Goal: Information Seeking & Learning: Learn about a topic

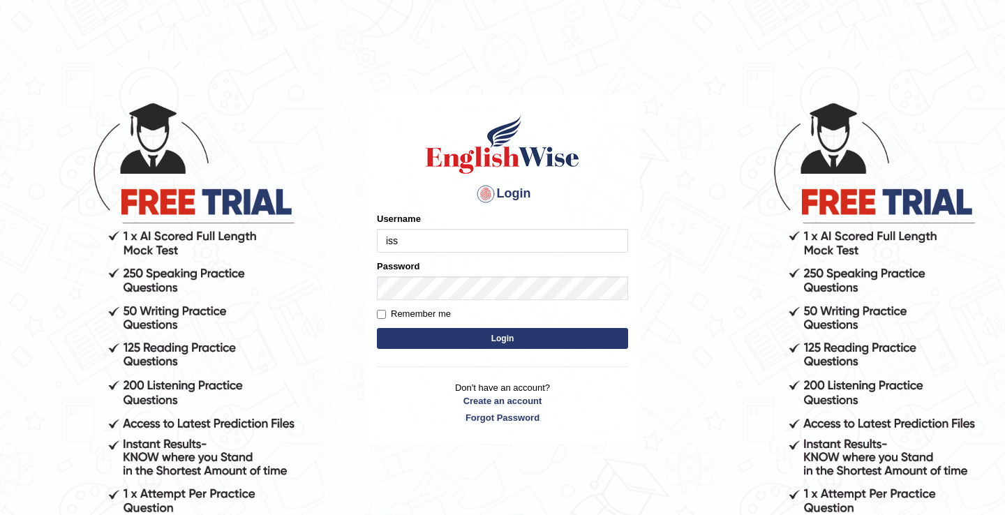
type input "issak"
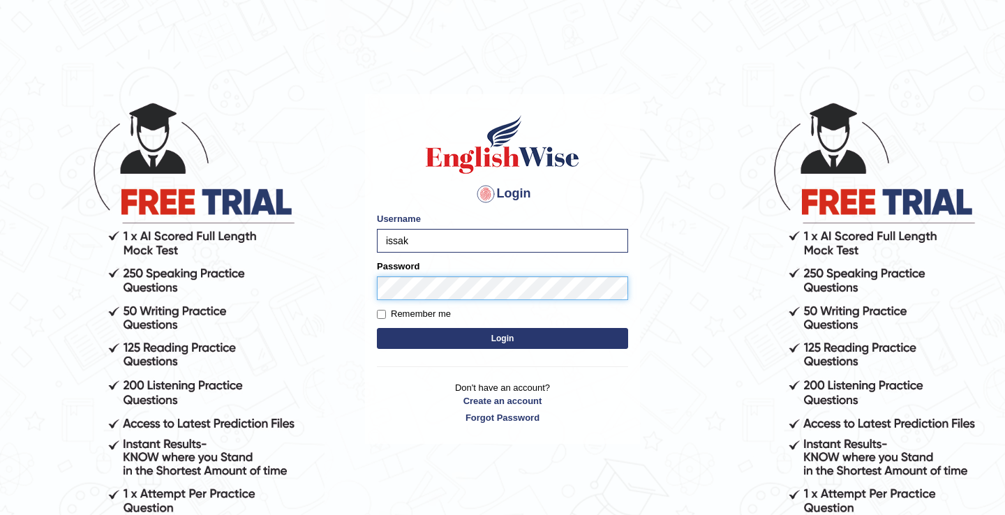
click at [377, 328] on button "Login" at bounding box center [502, 338] width 251 height 21
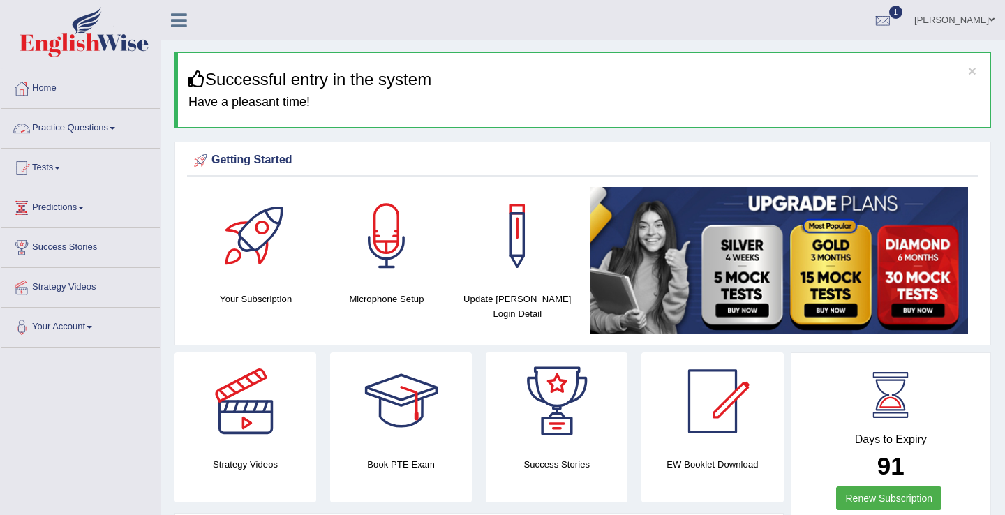
click at [91, 124] on link "Practice Questions" at bounding box center [80, 126] width 159 height 35
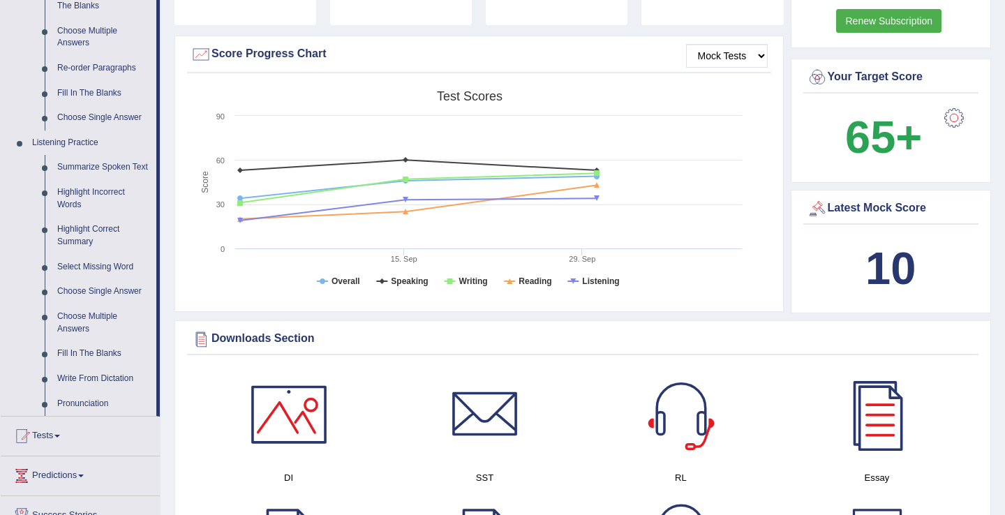
scroll to position [533, 0]
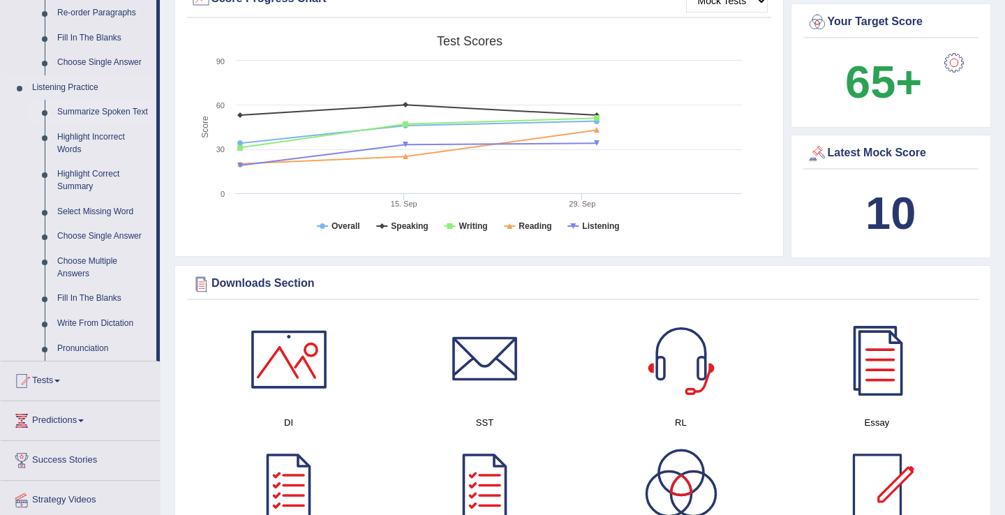
click at [84, 116] on link "Summarize Spoken Text" at bounding box center [103, 112] width 105 height 25
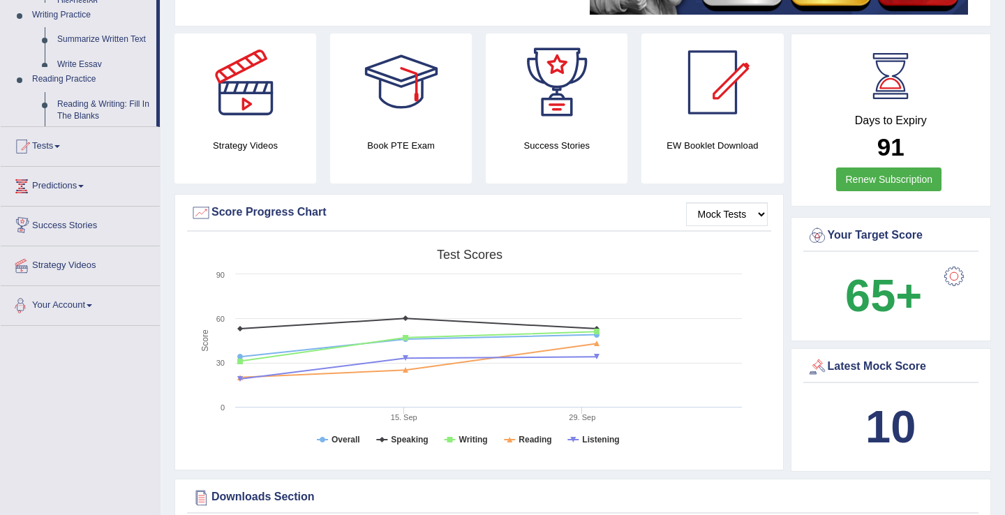
scroll to position [544, 0]
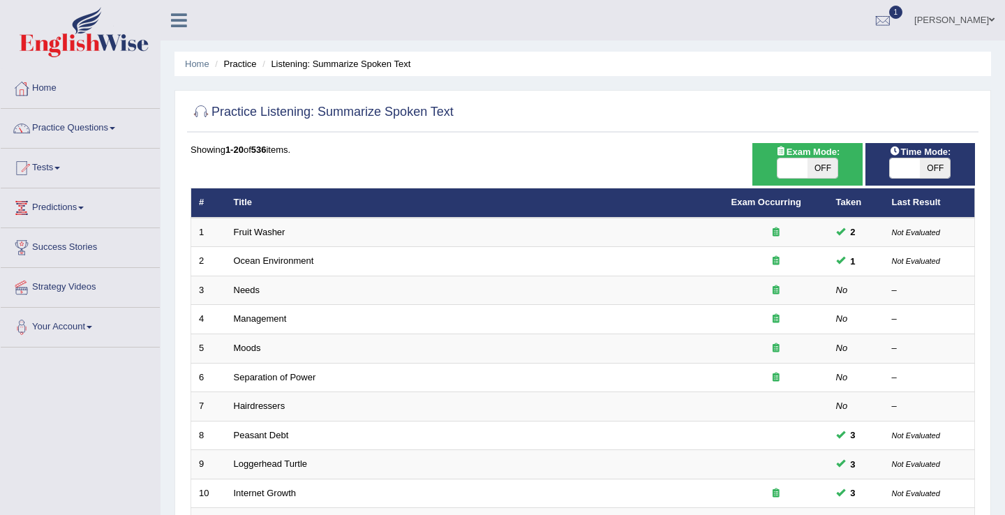
click at [900, 171] on span at bounding box center [905, 168] width 30 height 20
checkbox input "true"
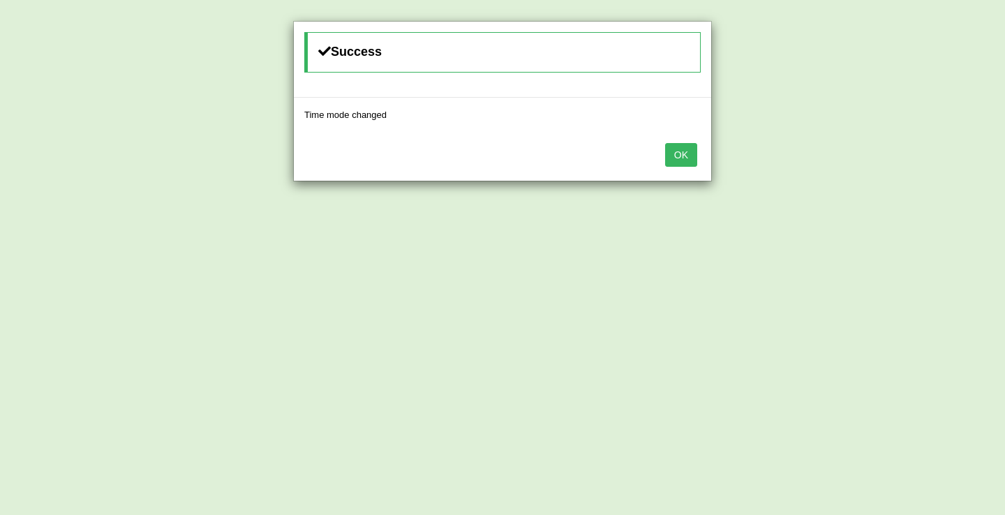
click at [676, 155] on button "OK" at bounding box center [681, 155] width 32 height 24
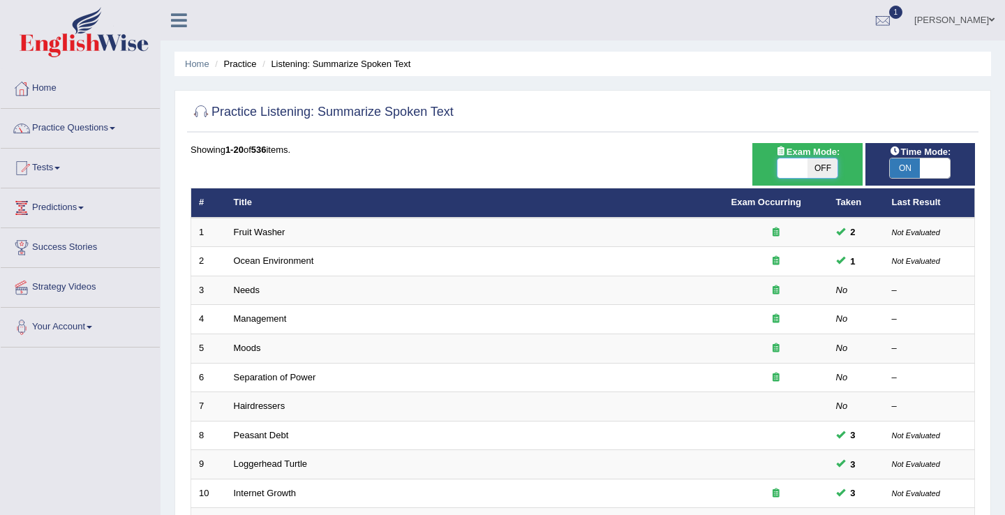
click at [801, 172] on span at bounding box center [792, 168] width 30 height 20
checkbox input "true"
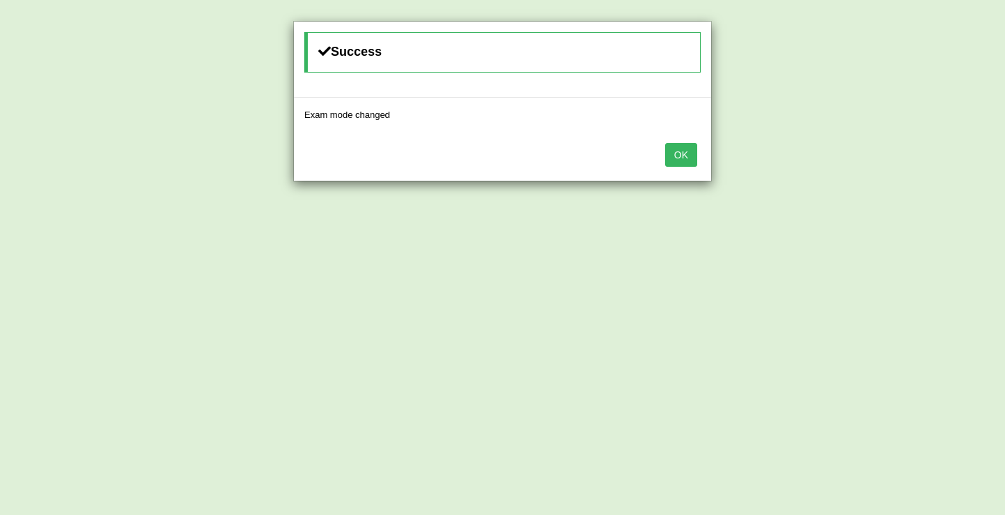
click at [681, 164] on button "OK" at bounding box center [681, 155] width 32 height 24
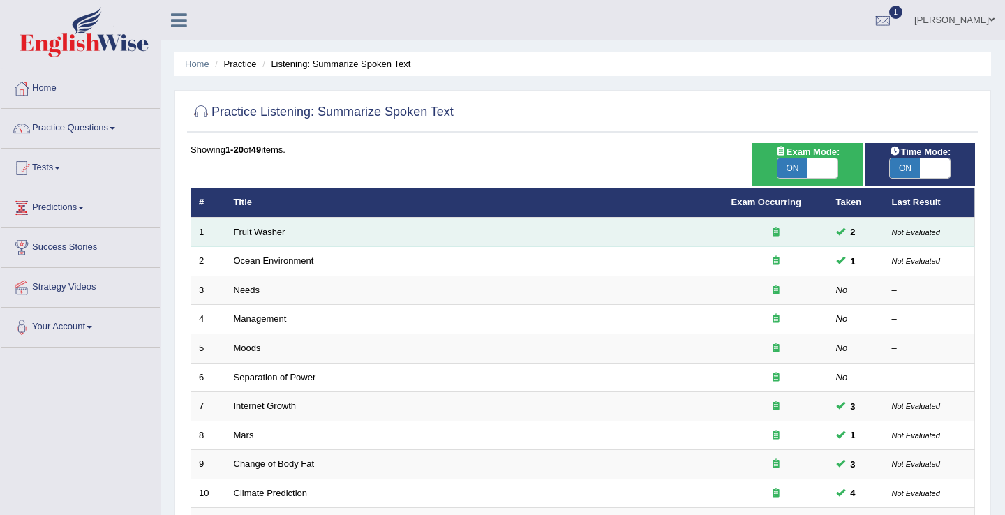
scroll to position [142, 0]
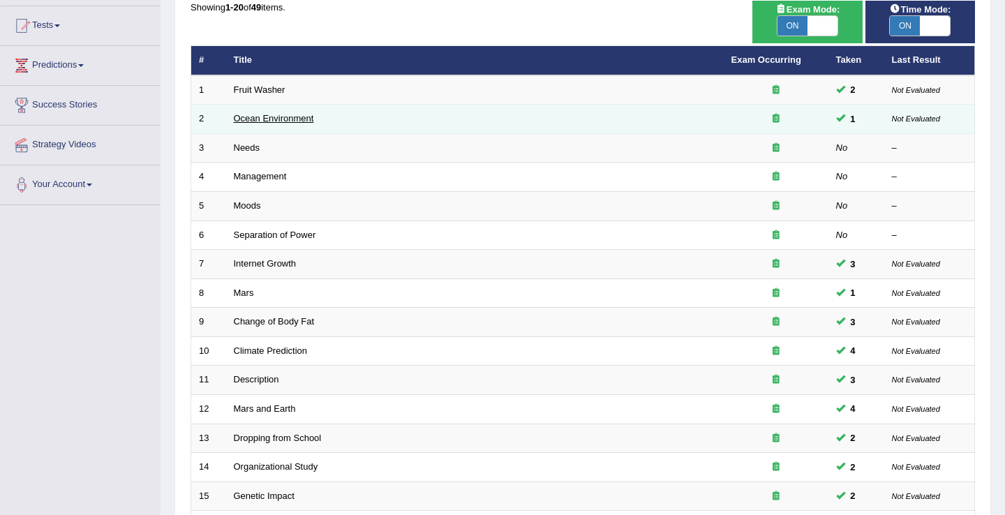
click at [299, 113] on link "Ocean Environment" at bounding box center [274, 118] width 80 height 10
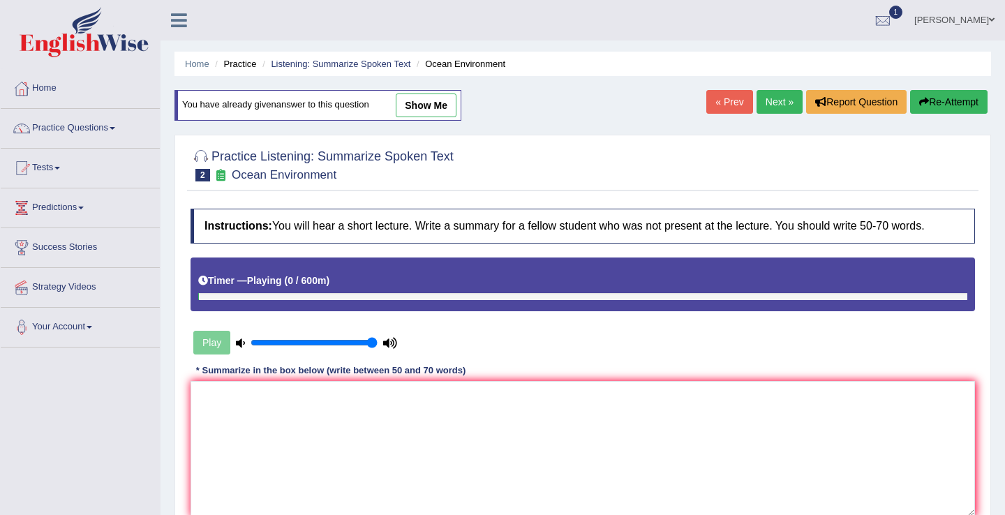
click at [786, 137] on div "Practice Listening: Summarize Spoken Text 2 Ocean Environment Instructions: You…" at bounding box center [582, 354] width 817 height 438
click at [772, 99] on link "Next »" at bounding box center [780, 102] width 46 height 24
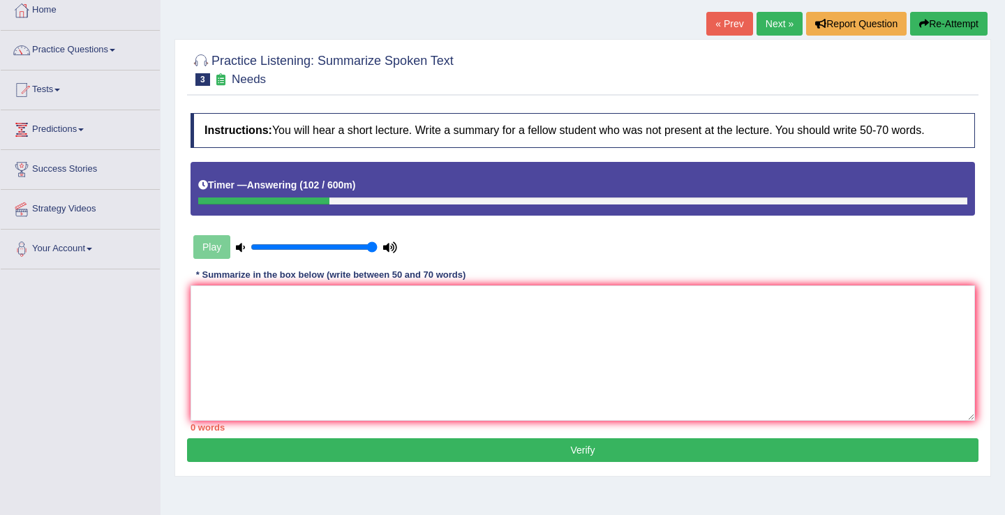
scroll to position [93, 0]
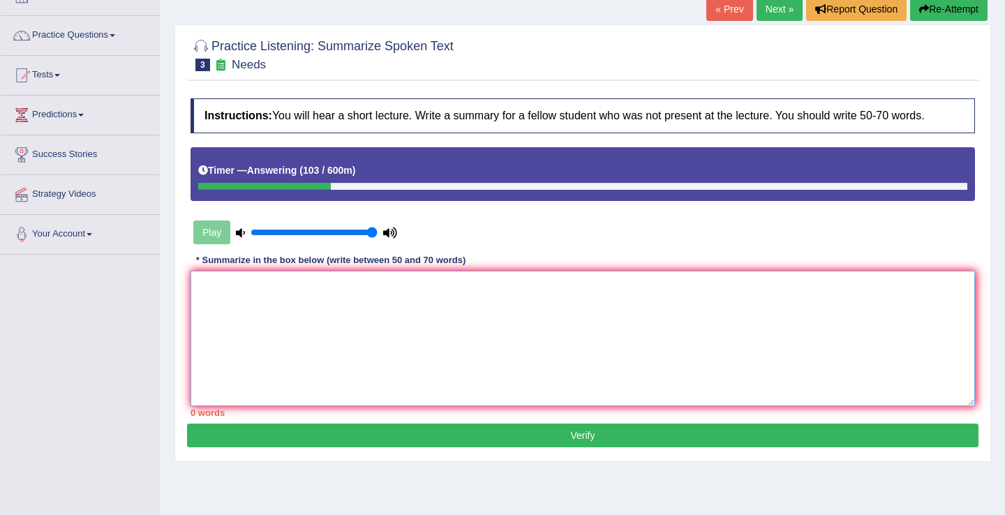
click at [481, 358] on textarea at bounding box center [583, 338] width 784 height 135
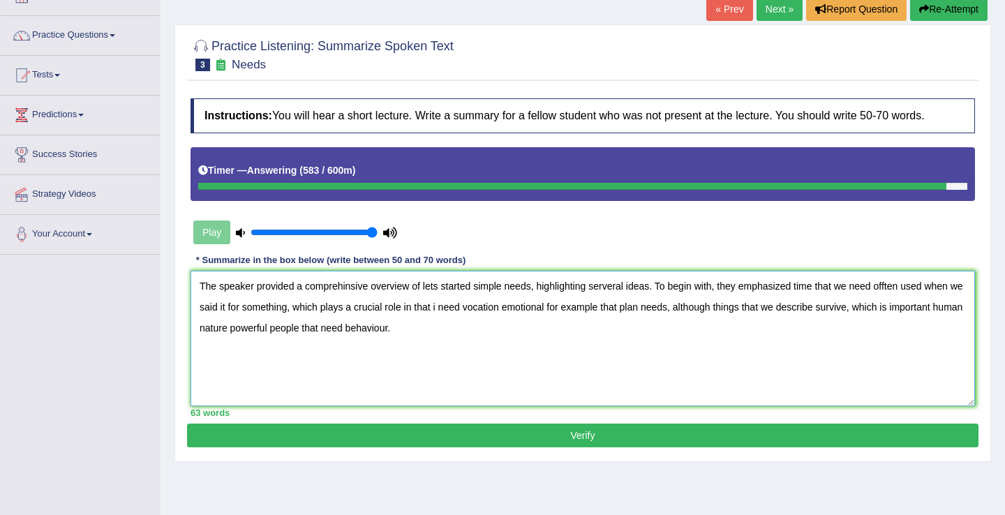
click at [347, 286] on textarea "The speaker provided a comprehinsive overview of lets started simple needs, hig…" at bounding box center [583, 338] width 784 height 135
type textarea "The speaker provided a comprehensive overview of lets started simple needs, hig…"
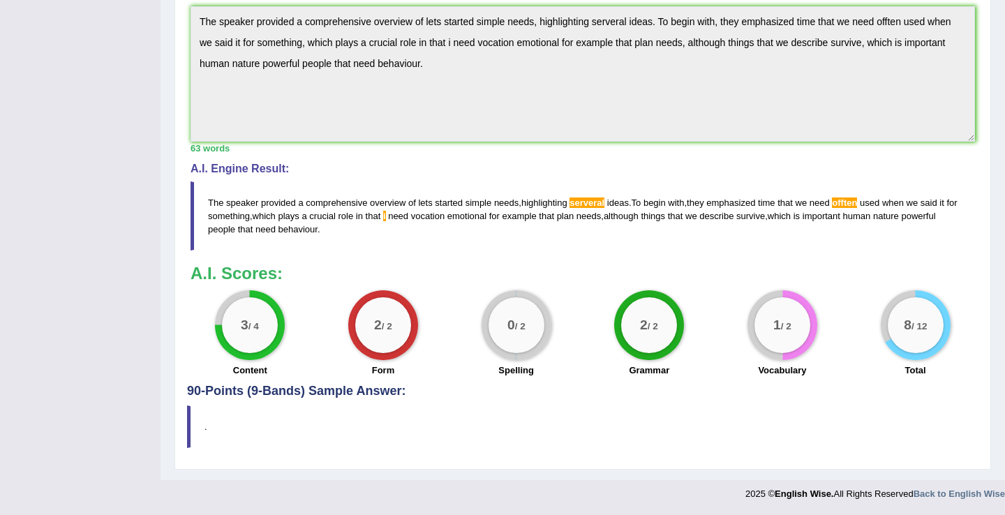
scroll to position [0, 0]
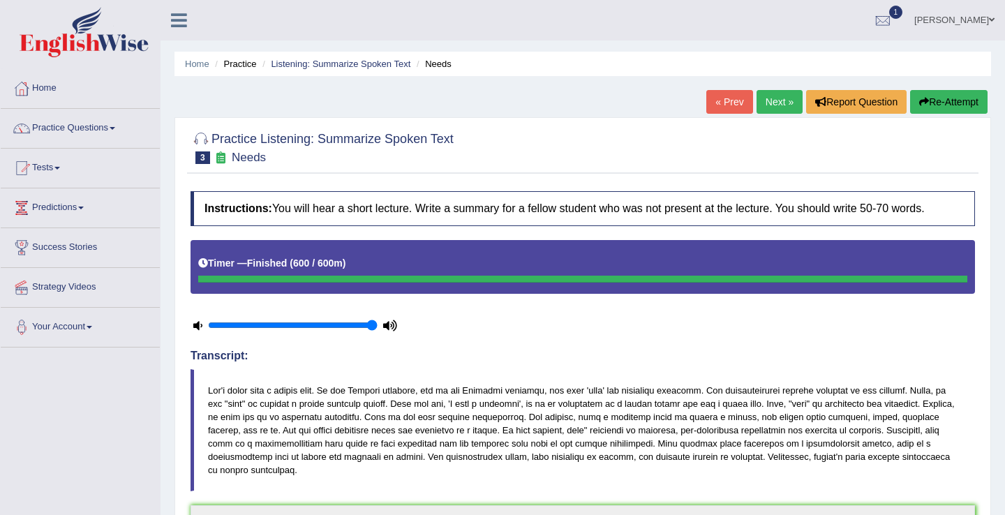
click at [930, 100] on button "Re-Attempt" at bounding box center [948, 102] width 77 height 24
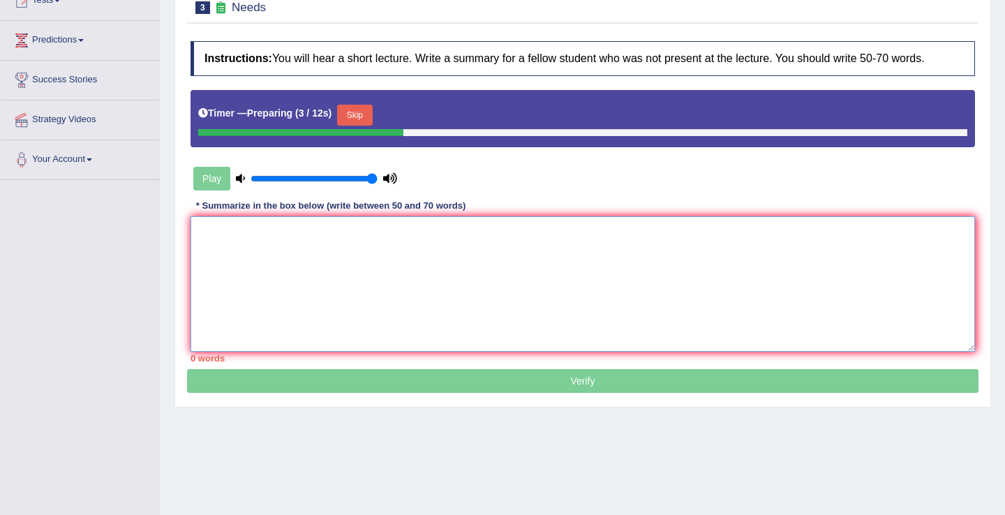
paste textarea "The speaker provided a comprehensive overview of lets started simple needs, hig…"
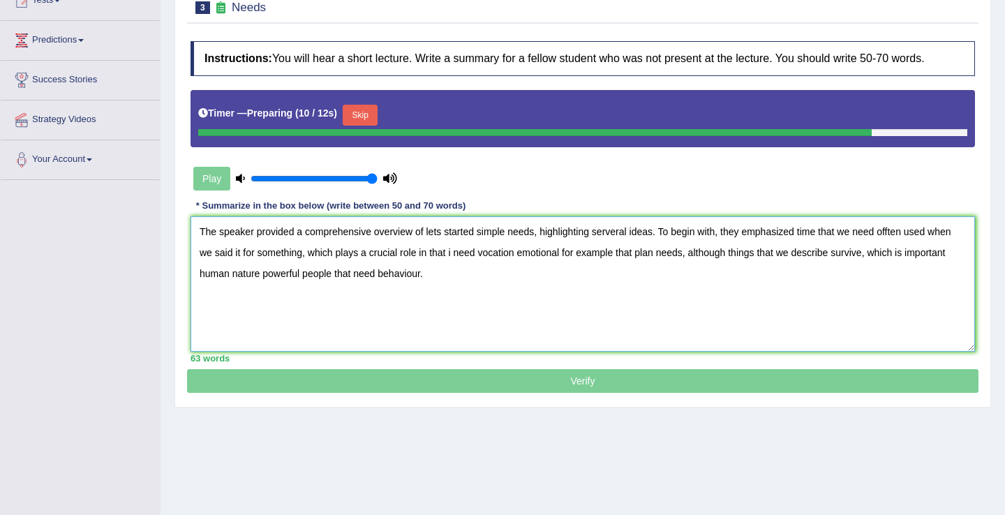
click at [893, 232] on textarea "The speaker provided a comprehensive overview of lets started simple needs, hig…" at bounding box center [583, 283] width 784 height 135
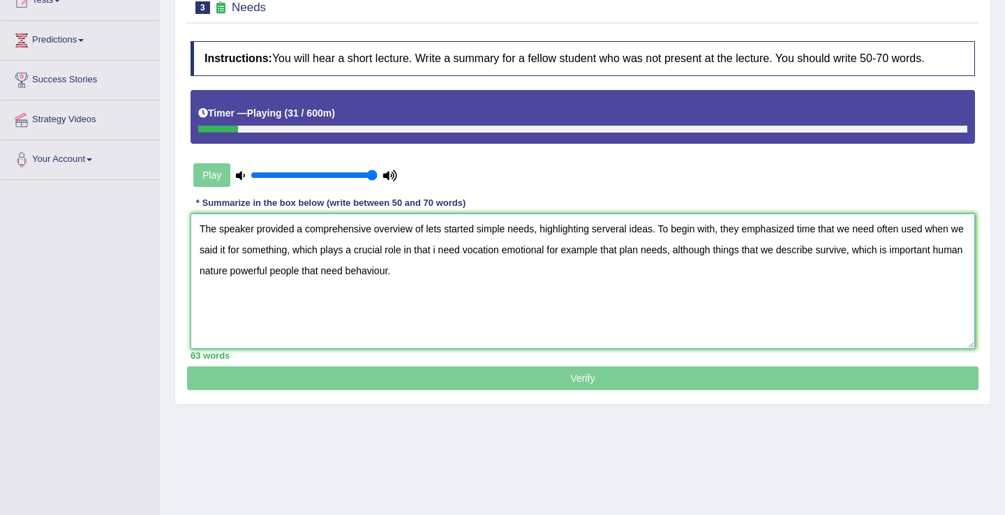
click at [630, 231] on textarea "The speaker provided a comprehensive overview of lets started simple needs, hig…" at bounding box center [583, 281] width 784 height 135
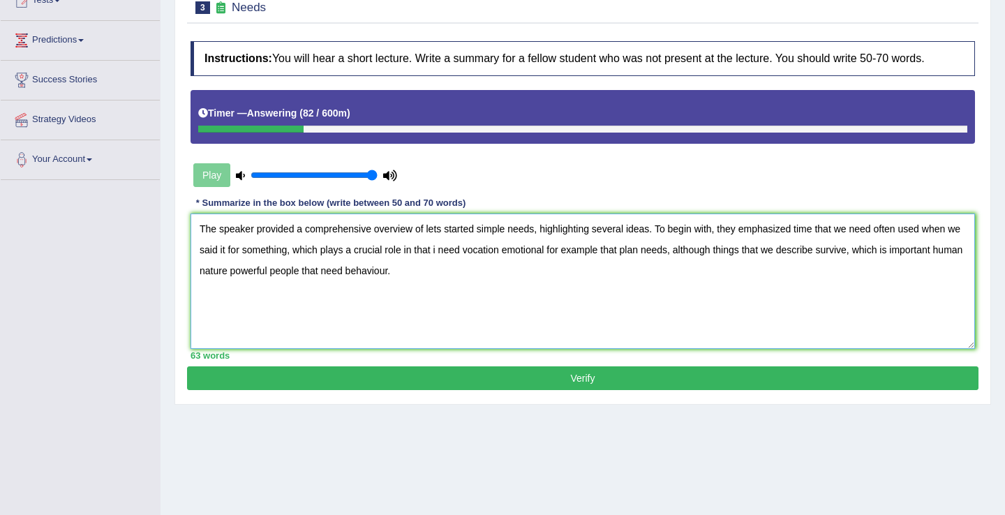
type textarea "The speaker provided a comprehensive overview of lets started simple needs, hig…"
click at [590, 375] on button "Verify" at bounding box center [582, 378] width 791 height 24
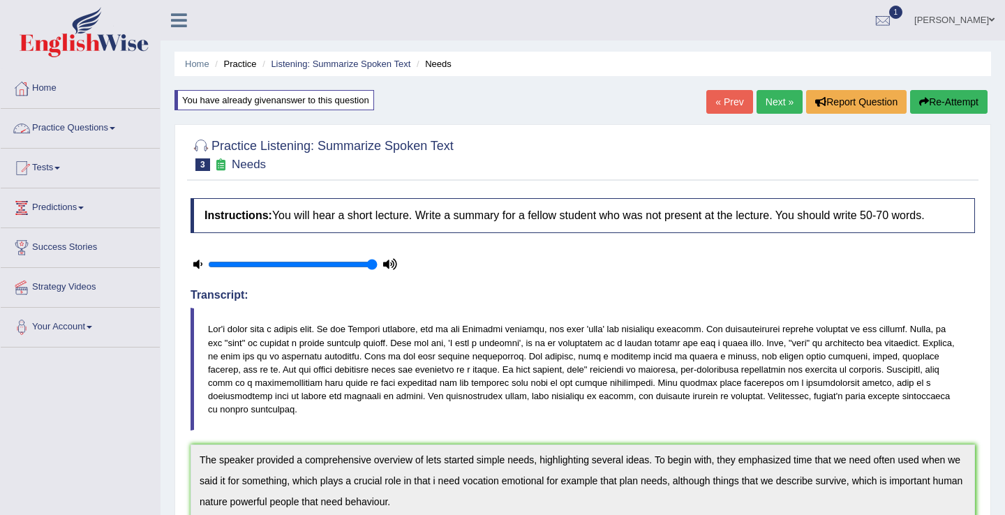
click at [92, 126] on link "Practice Questions" at bounding box center [80, 126] width 159 height 35
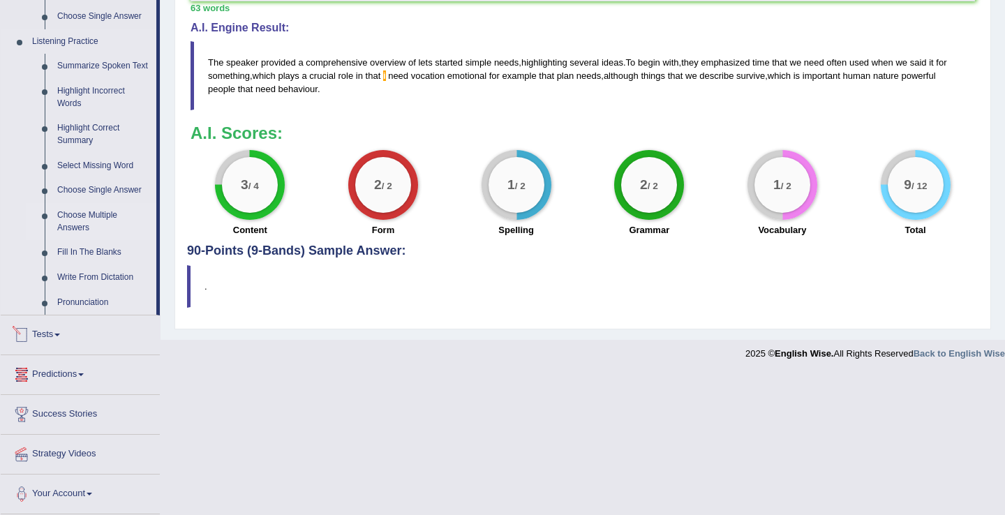
scroll to position [535, 0]
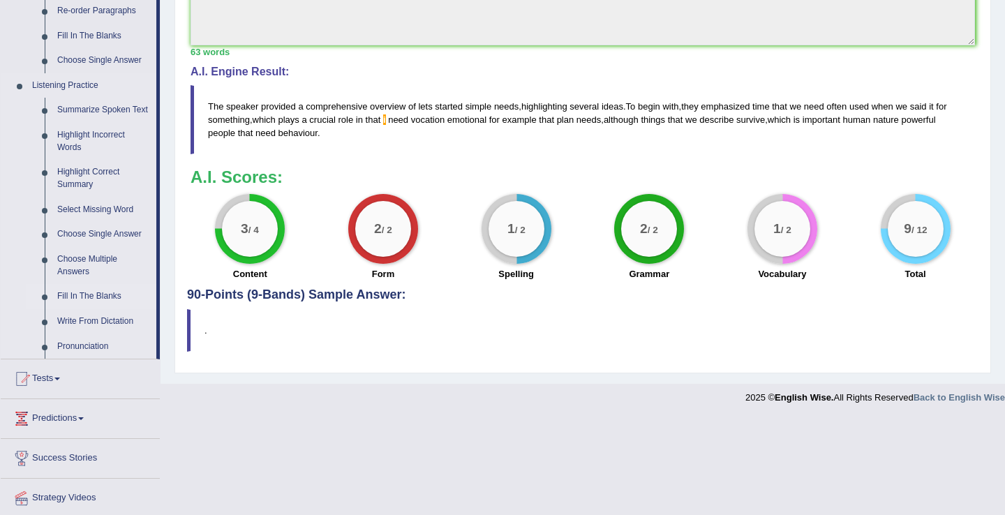
click at [93, 306] on link "Fill In The Blanks" at bounding box center [103, 296] width 105 height 25
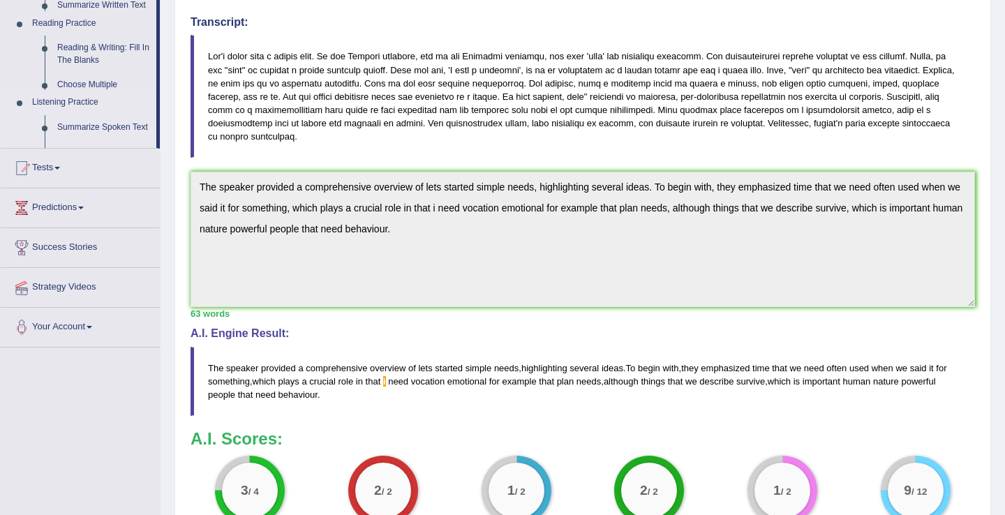
scroll to position [168, 0]
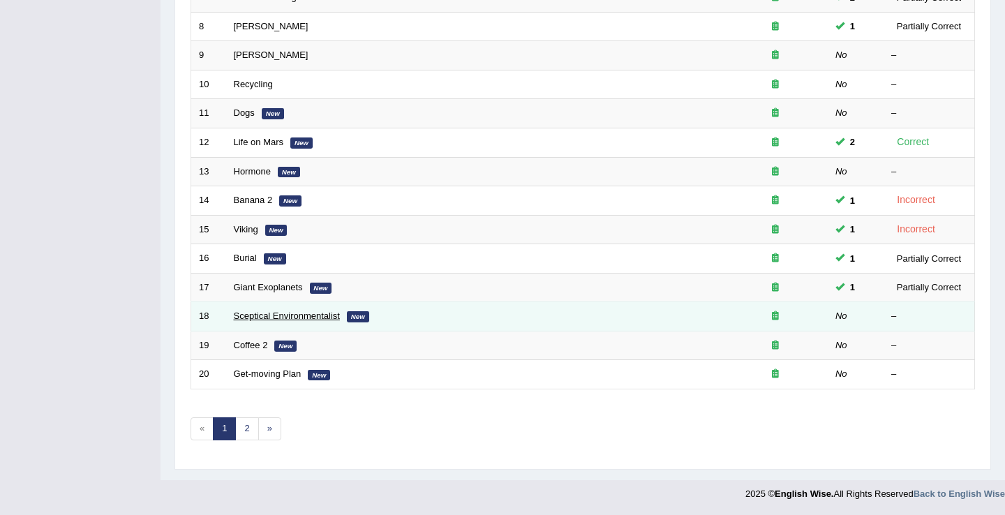
click at [269, 311] on link "Sceptical Environmentalist" at bounding box center [287, 316] width 106 height 10
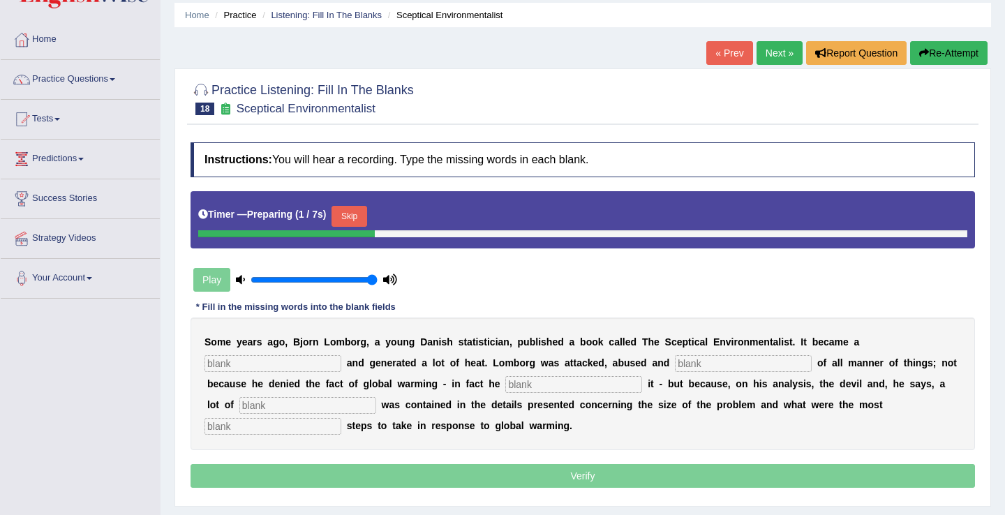
scroll to position [66, 0]
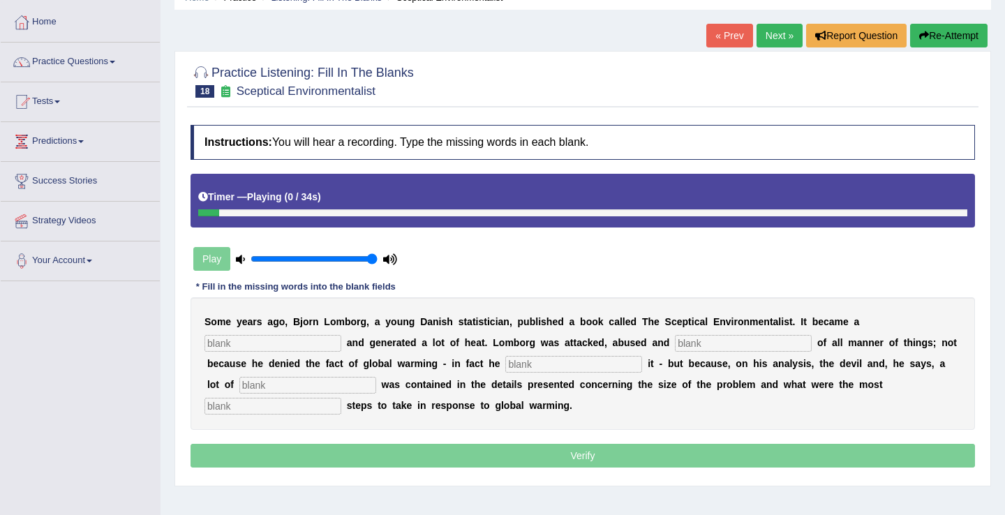
click at [234, 348] on input "text" at bounding box center [272, 343] width 137 height 17
type input "best"
click at [699, 348] on input "text" at bounding box center [743, 343] width 137 height 17
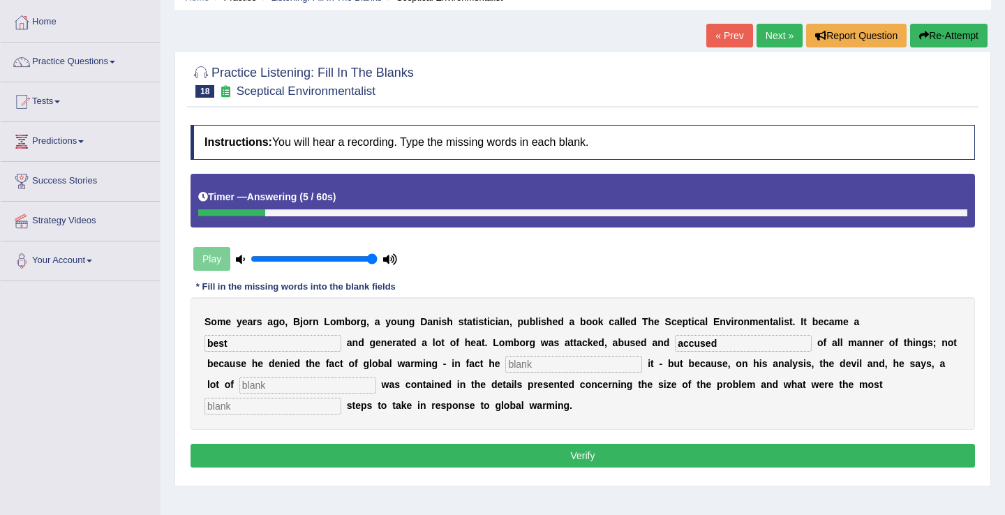
type input "accused"
click at [719, 42] on link "« Prev" at bounding box center [729, 36] width 46 height 24
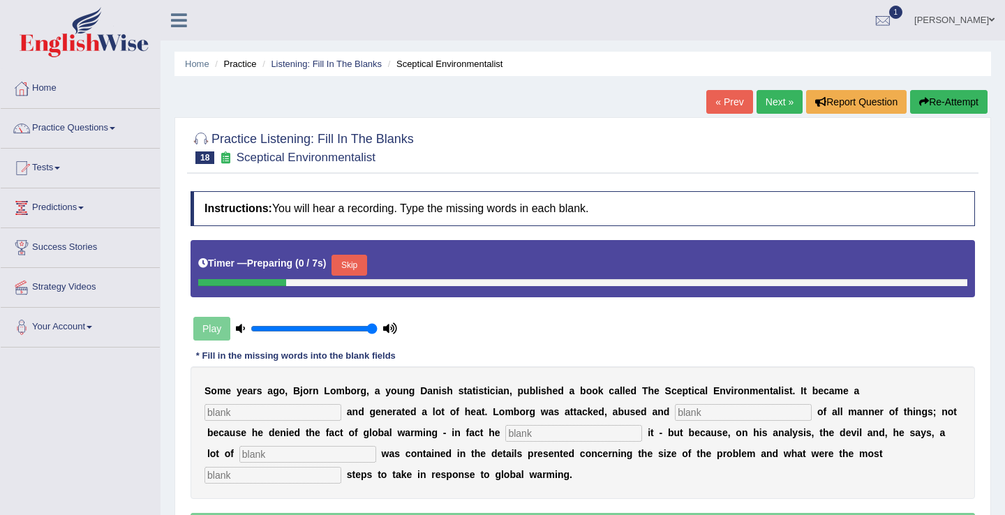
click at [364, 272] on button "Skip" at bounding box center [349, 265] width 35 height 21
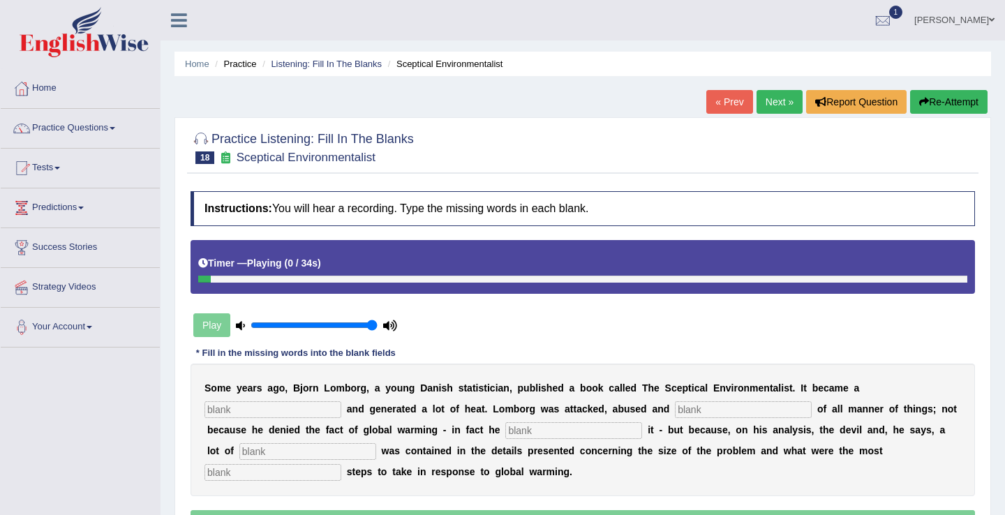
scroll to position [154, 0]
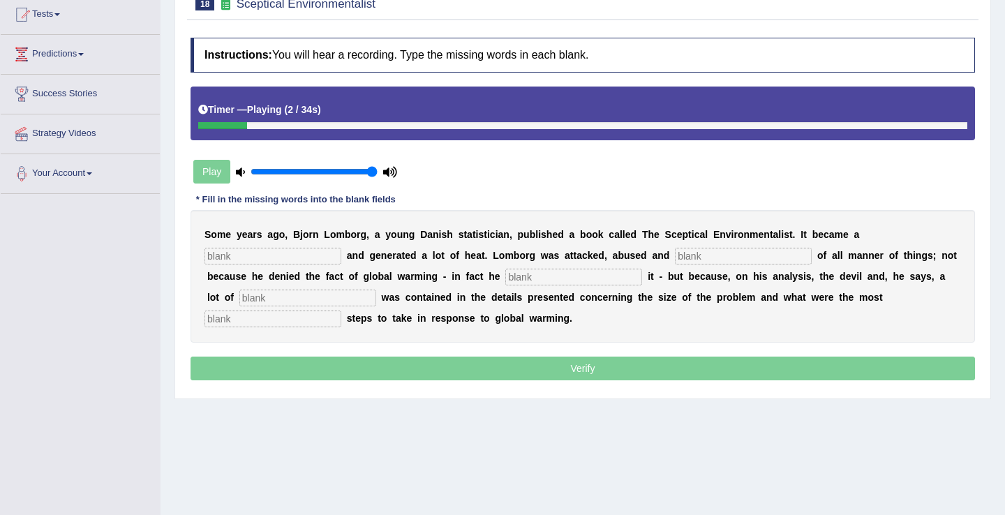
click at [251, 246] on div "S o m e y e a r s a g o , B j o r n L o m b o r g , a y o u n g D a n i s h s t…" at bounding box center [583, 276] width 784 height 133
click at [250, 254] on input "text" at bounding box center [272, 256] width 137 height 17
type input "best"
click at [692, 259] on input "text" at bounding box center [743, 256] width 137 height 17
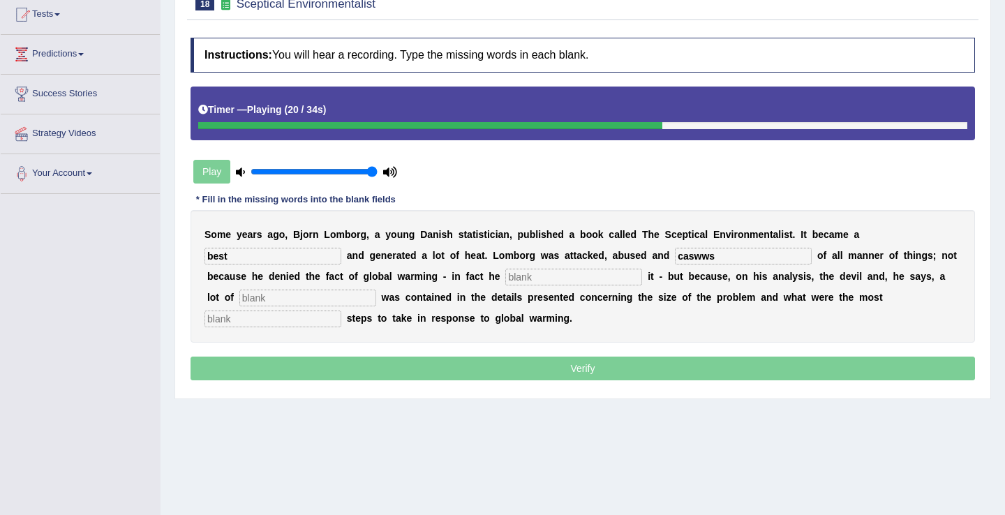
type input "caswws"
click at [538, 283] on input "text" at bounding box center [573, 277] width 137 height 17
type input "aformed"
click at [258, 304] on input "text" at bounding box center [307, 298] width 137 height 17
click at [298, 325] on input "text" at bounding box center [272, 319] width 137 height 17
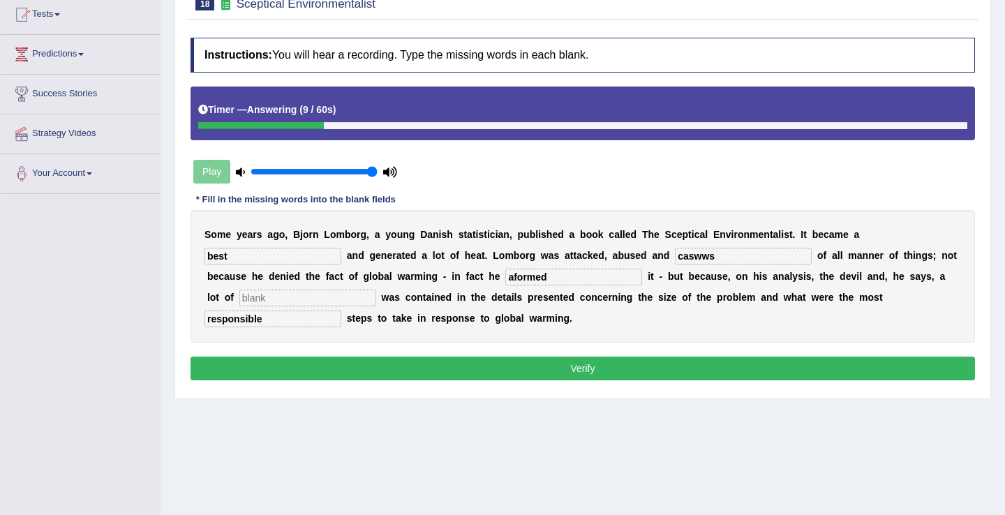
type input "responsible"
click at [310, 300] on input "text" at bounding box center [307, 298] width 137 height 17
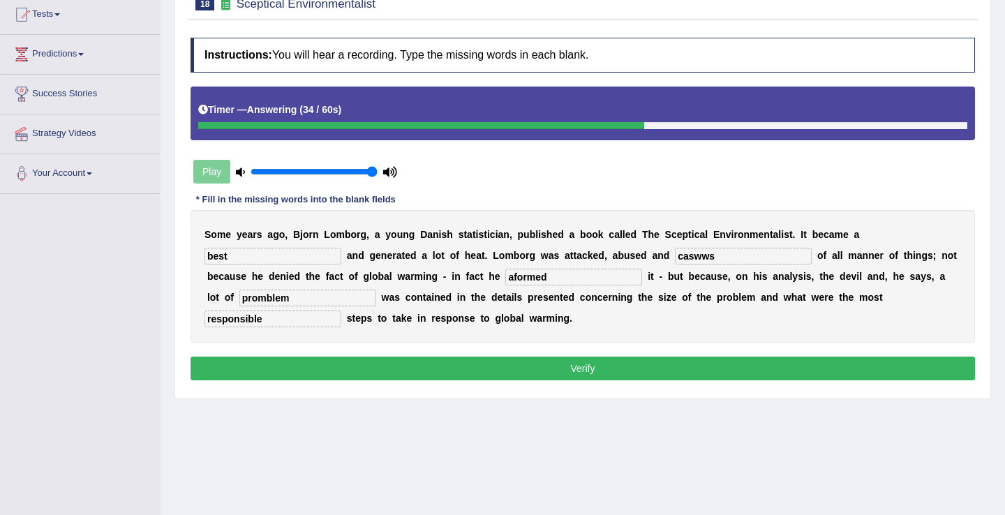
type input "promblem"
click at [724, 260] on input "caswws" at bounding box center [743, 256] width 137 height 17
type input "c"
type input "accused"
click at [564, 278] on input "aformed" at bounding box center [573, 277] width 137 height 17
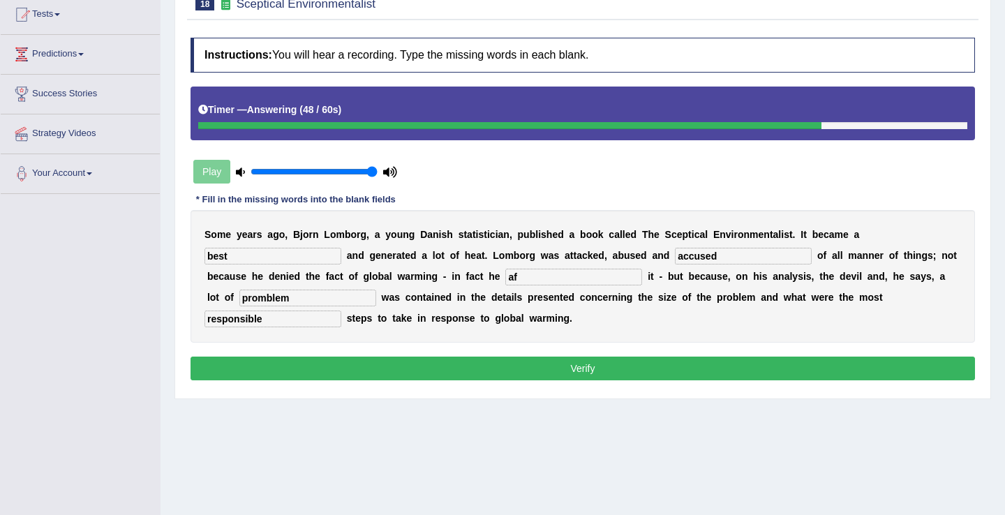
type input "a"
type input "formed form"
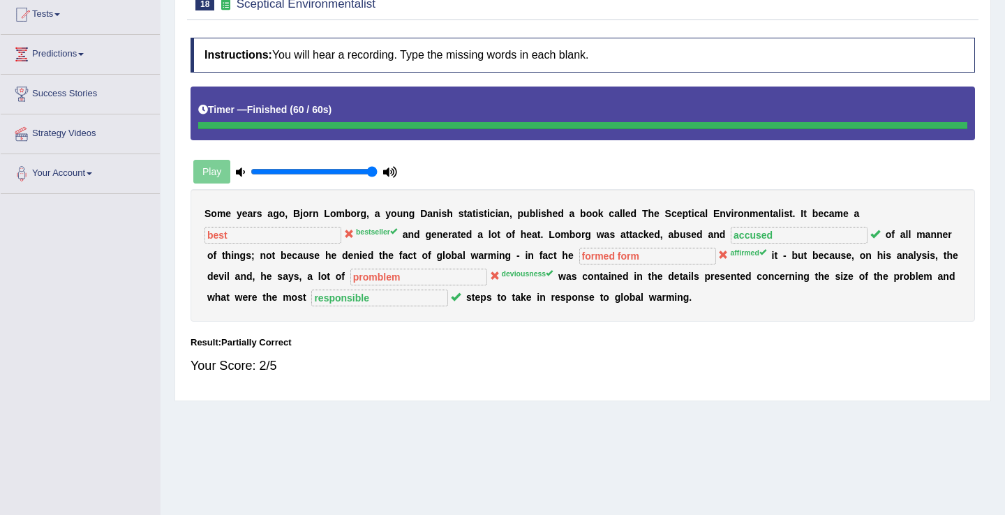
scroll to position [0, 0]
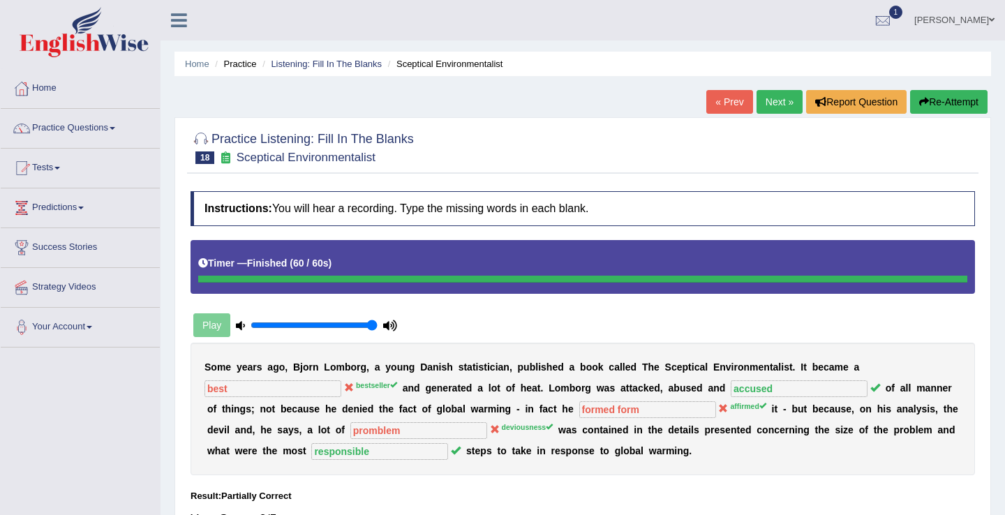
click at [779, 100] on link "Next »" at bounding box center [780, 102] width 46 height 24
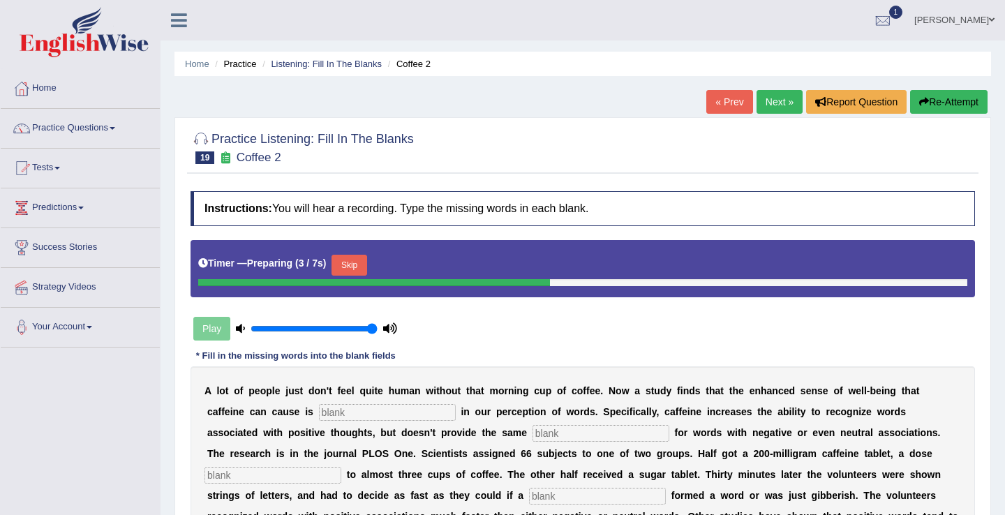
click at [359, 407] on input "text" at bounding box center [387, 412] width 137 height 17
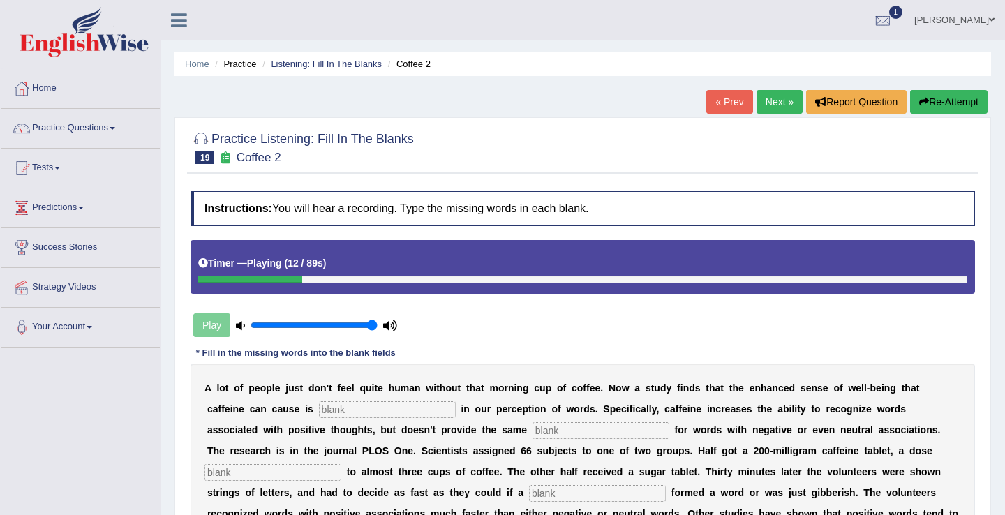
click at [364, 411] on input "text" at bounding box center [387, 409] width 137 height 17
type input "reflect"
click at [533, 431] on input "text" at bounding box center [601, 430] width 137 height 17
type input "s"
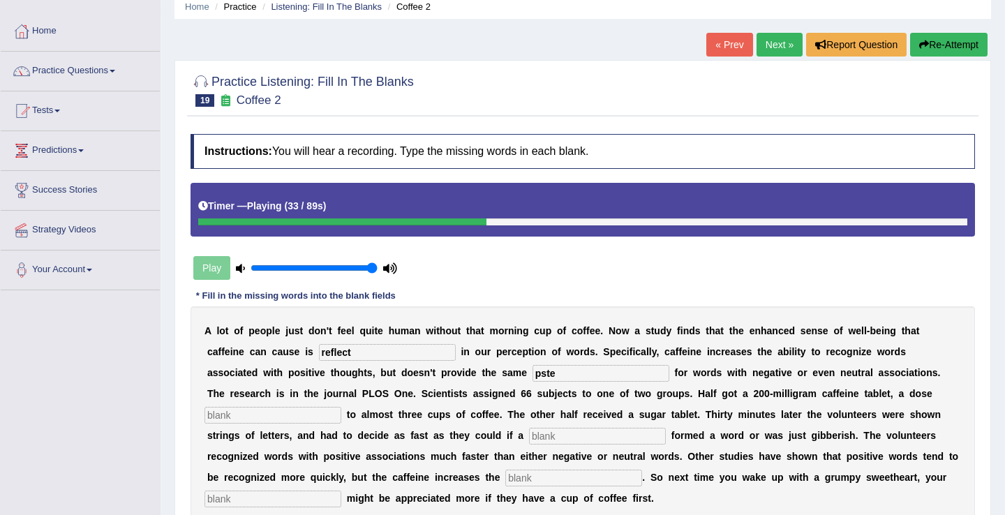
scroll to position [82, 0]
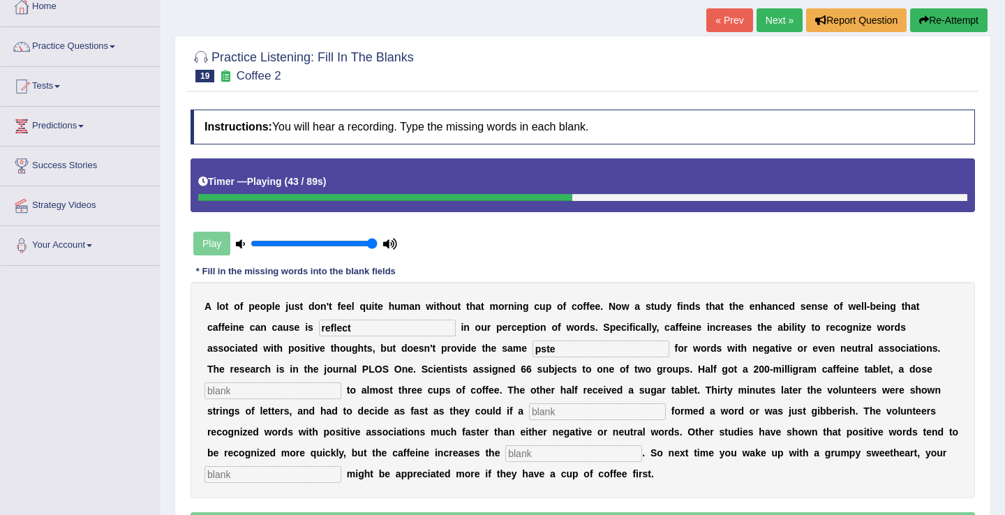
type input "pste"
click at [248, 396] on input "text" at bounding box center [272, 390] width 137 height 17
type input "equil"
click at [580, 414] on input "text" at bounding box center [597, 411] width 137 height 17
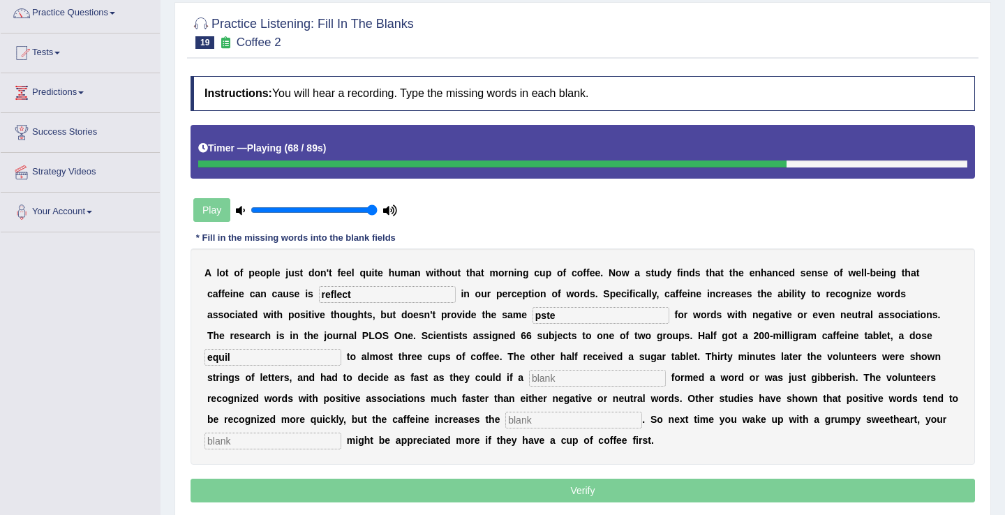
scroll to position [156, 0]
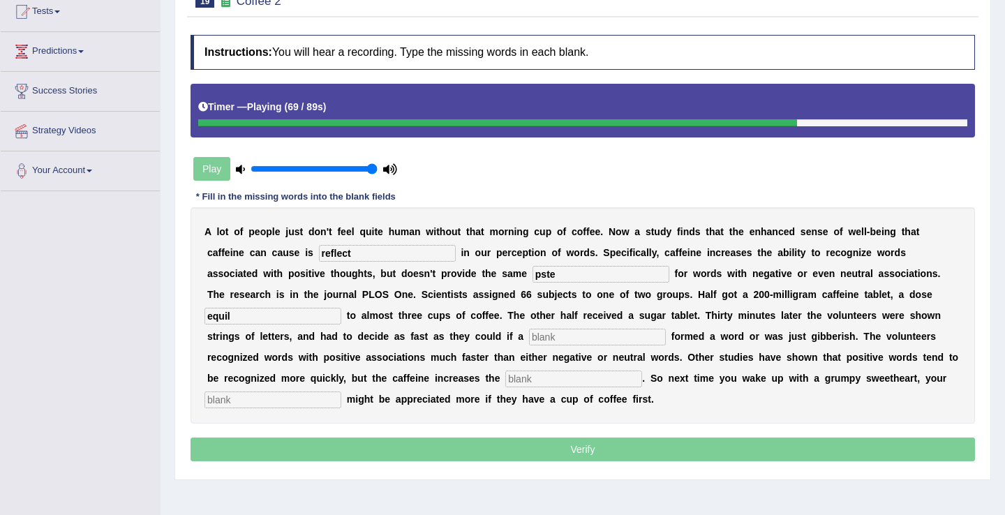
click at [576, 364] on div "A l o t o f p e o p l e j u s t d o n ' t f e e l q u i t e h u m a n w i t h o…" at bounding box center [583, 315] width 784 height 216
click at [532, 381] on input "text" at bounding box center [573, 379] width 137 height 17
type input "gup"
click at [282, 401] on input "text" at bounding box center [272, 400] width 137 height 17
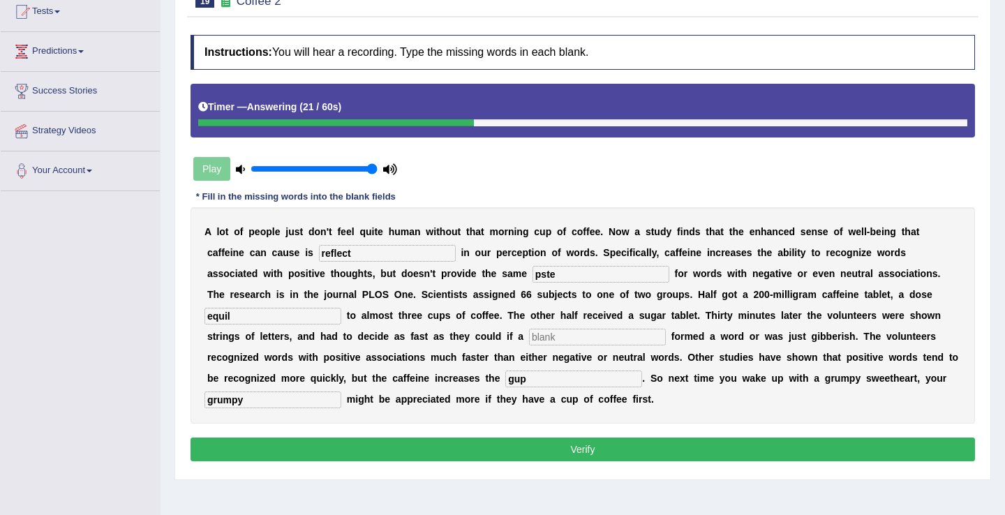
type input "grumpy"
click at [539, 380] on input "gup" at bounding box center [573, 379] width 137 height 17
click at [560, 341] on input "text" at bounding box center [597, 337] width 137 height 17
type input "confee"
click at [297, 320] on input "equil" at bounding box center [272, 316] width 137 height 17
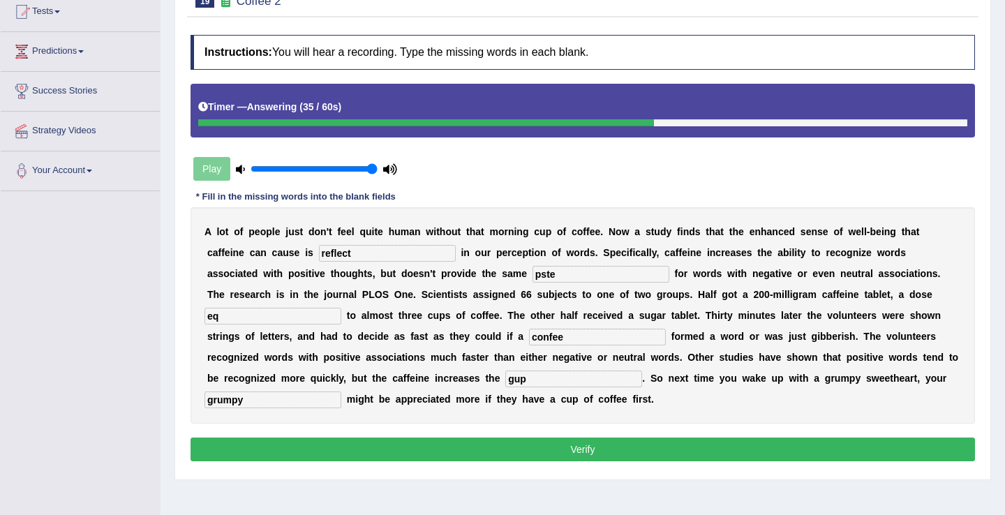
type input "e"
type input "equal"
click at [533, 276] on input "pste" at bounding box center [601, 274] width 137 height 17
type input "p"
type input "past"
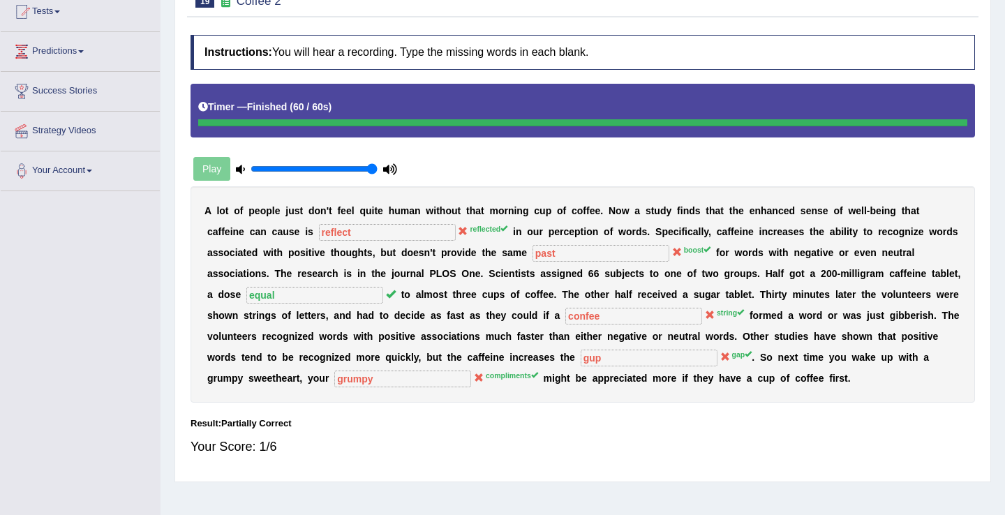
scroll to position [0, 0]
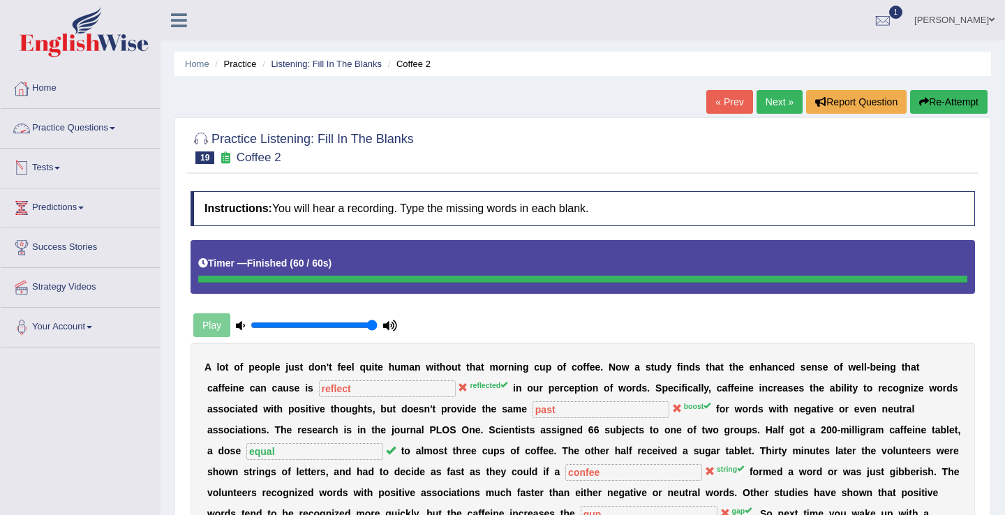
click at [114, 128] on link "Practice Questions" at bounding box center [80, 126] width 159 height 35
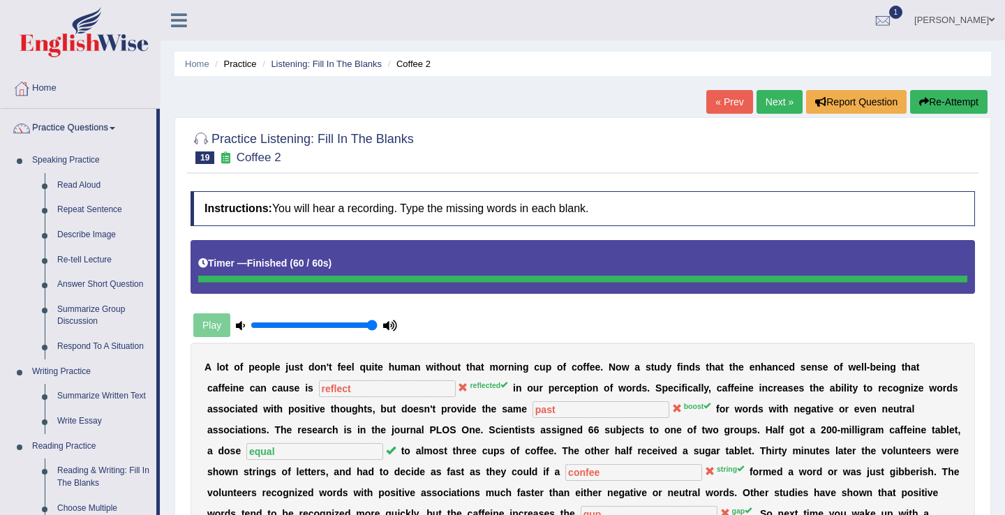
click at [778, 104] on link "Next »" at bounding box center [780, 102] width 46 height 24
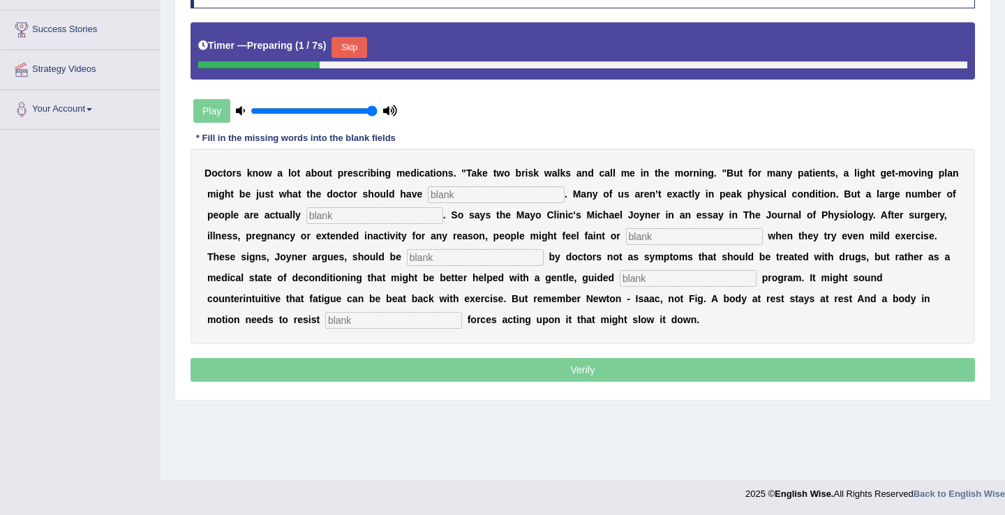
scroll to position [218, 0]
click at [350, 45] on button "Skip" at bounding box center [349, 47] width 35 height 21
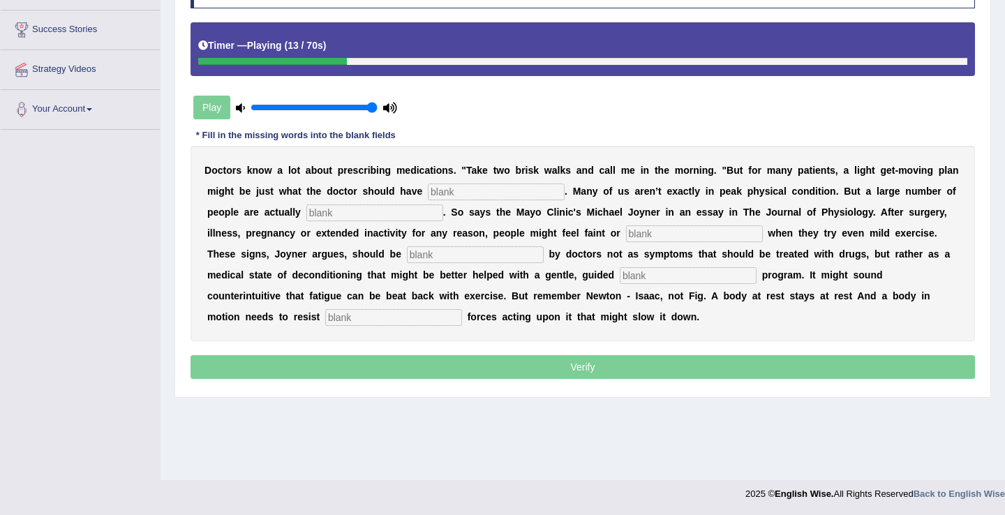
click at [457, 193] on input "text" at bounding box center [496, 192] width 137 height 17
type input "order"
click at [337, 216] on input "text" at bounding box center [374, 212] width 137 height 17
type input "conditionf"
click at [650, 229] on input "text" at bounding box center [694, 233] width 137 height 17
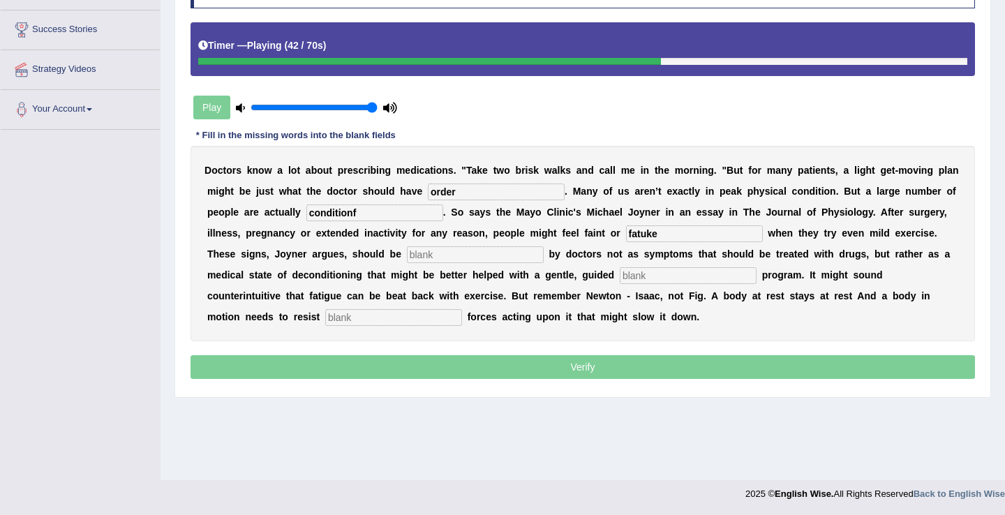
type input "fatuke"
click at [407, 258] on input "text" at bounding box center [475, 254] width 137 height 17
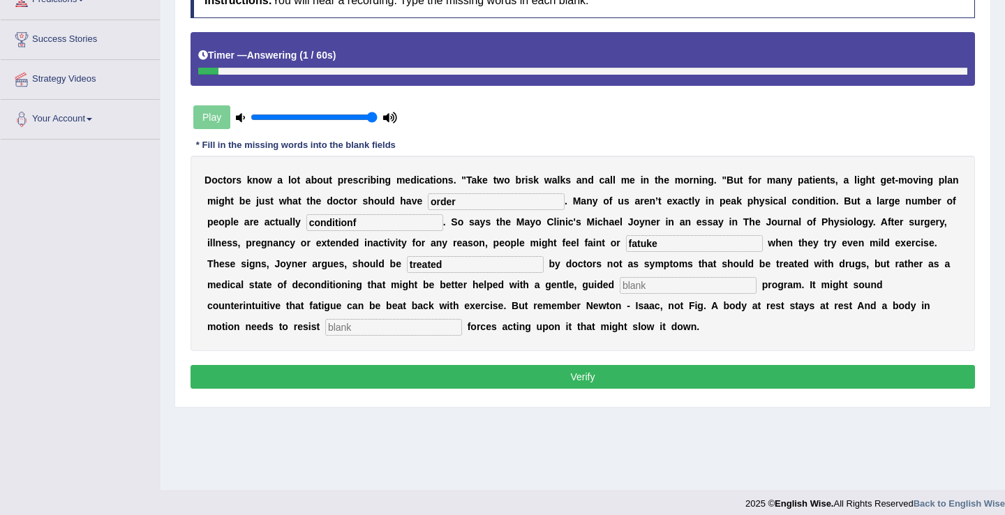
scroll to position [209, 0]
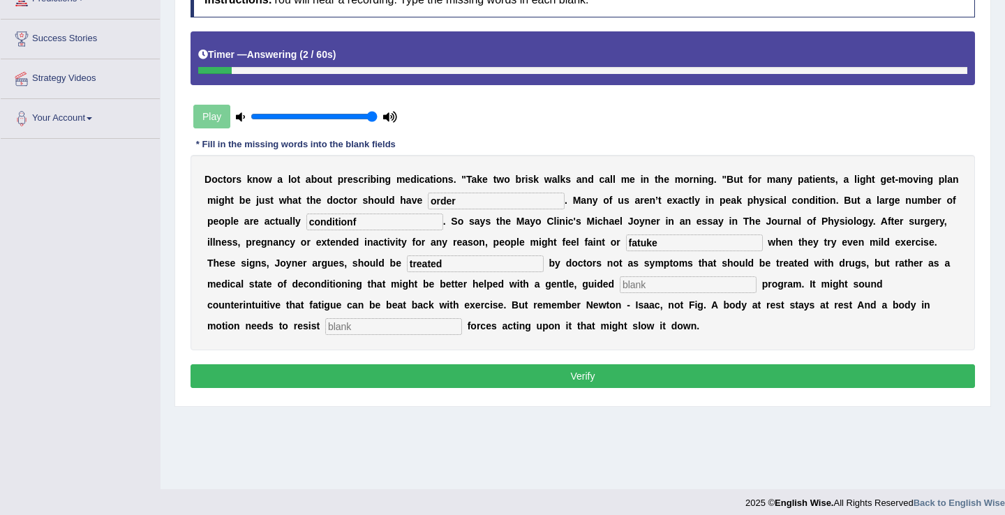
type input "treated"
click at [604, 276] on div "D o c t o r s k n o w a l o t a b o u t p r e s c r i b i n g m e d i c a t i o…" at bounding box center [583, 252] width 784 height 195
click at [659, 246] on input "fatuke" at bounding box center [694, 242] width 137 height 17
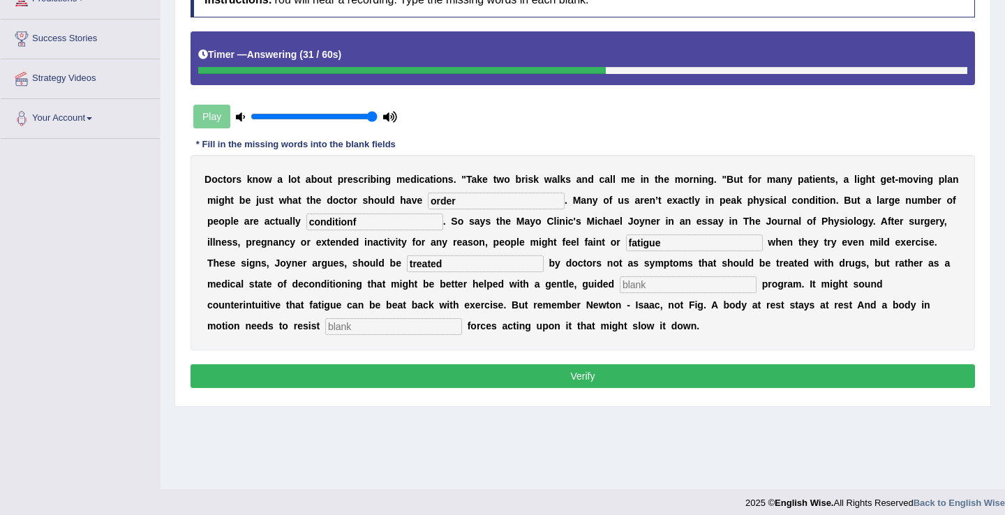
type input "fatigue"
click at [396, 221] on input "conditionf" at bounding box center [374, 222] width 137 height 17
type input "condition"
click at [646, 288] on input "text" at bounding box center [688, 284] width 137 height 17
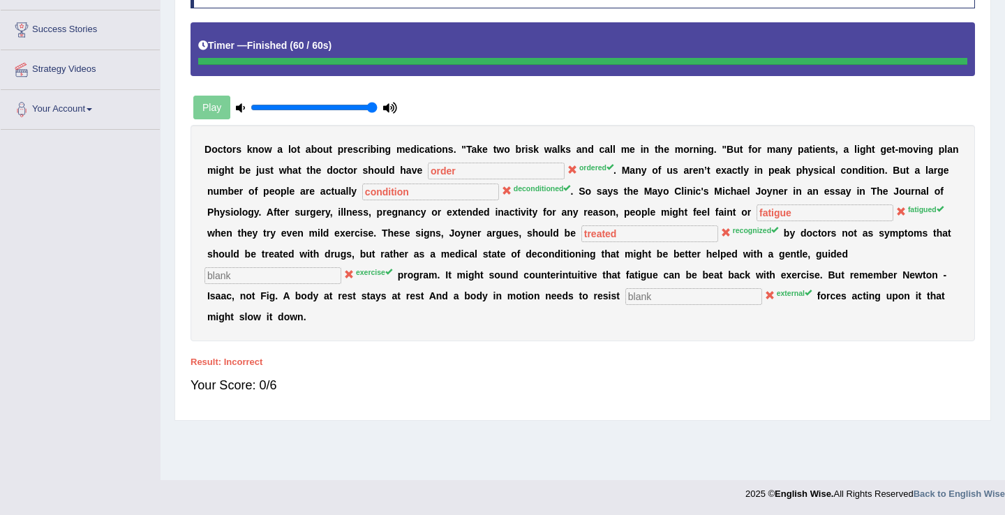
scroll to position [0, 0]
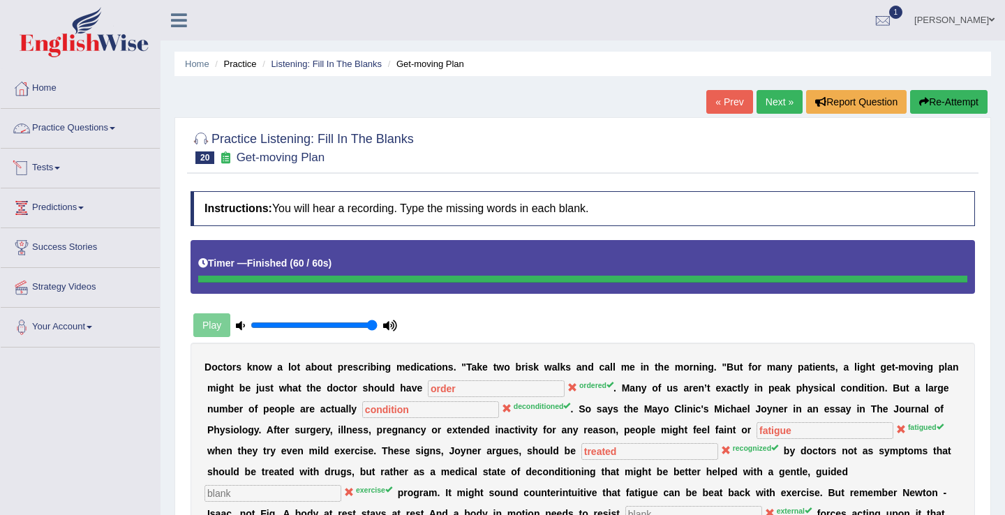
click at [88, 128] on link "Practice Questions" at bounding box center [80, 126] width 159 height 35
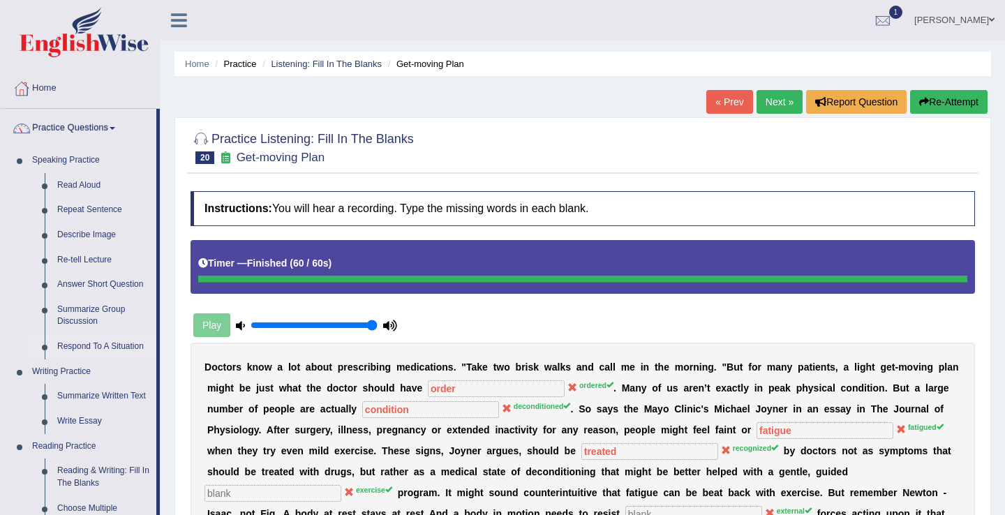
click at [106, 341] on link "Respond To A Situation" at bounding box center [103, 346] width 105 height 25
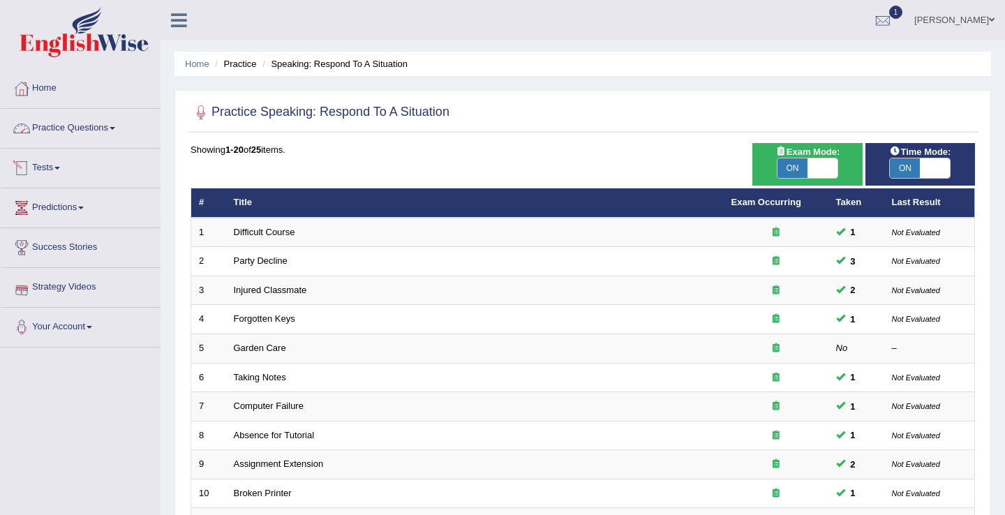
click at [110, 133] on link "Practice Questions" at bounding box center [80, 126] width 159 height 35
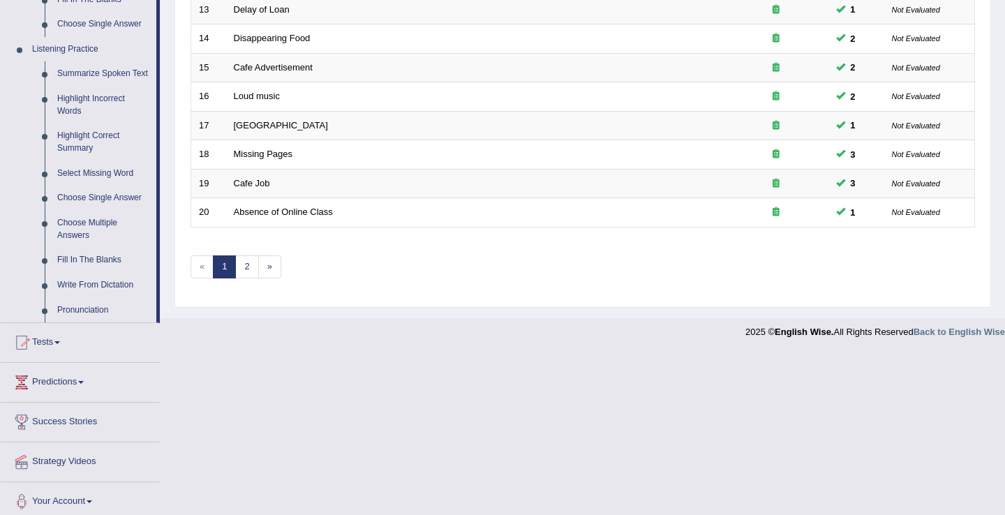
scroll to position [591, 0]
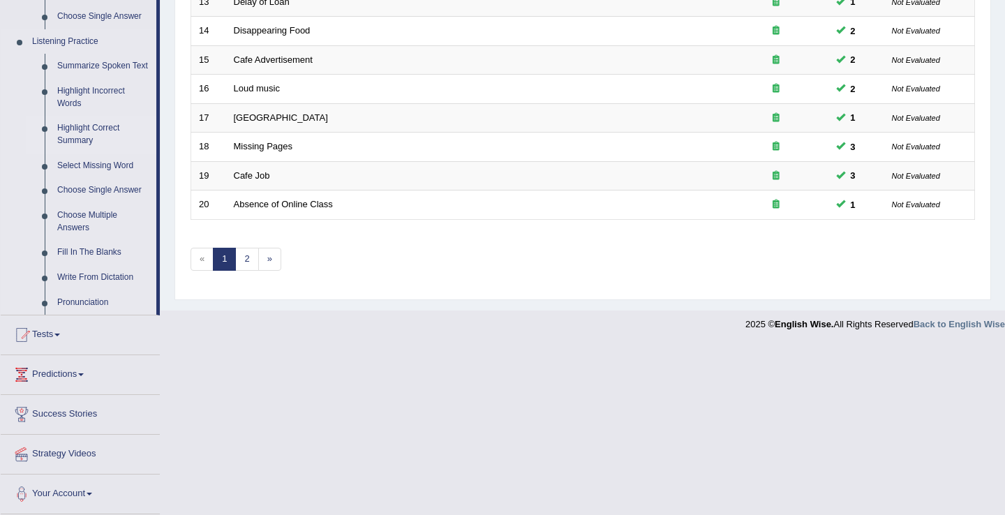
click at [91, 128] on link "Highlight Correct Summary" at bounding box center [103, 134] width 105 height 37
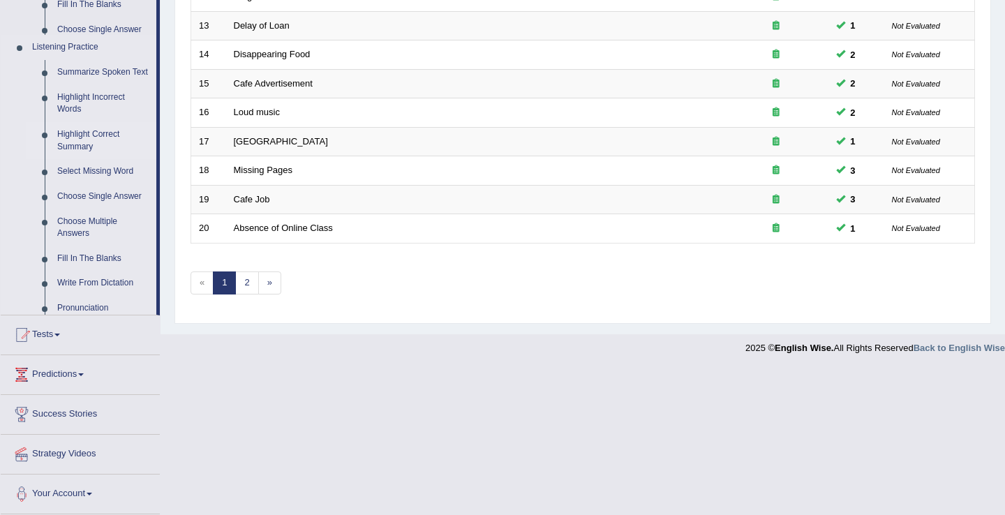
scroll to position [409, 0]
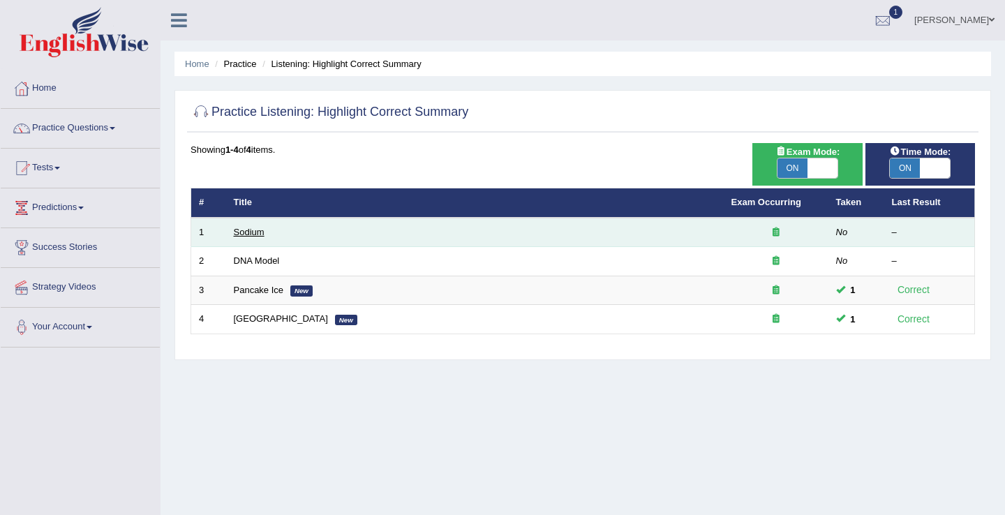
click at [248, 232] on link "Sodium" at bounding box center [249, 232] width 31 height 10
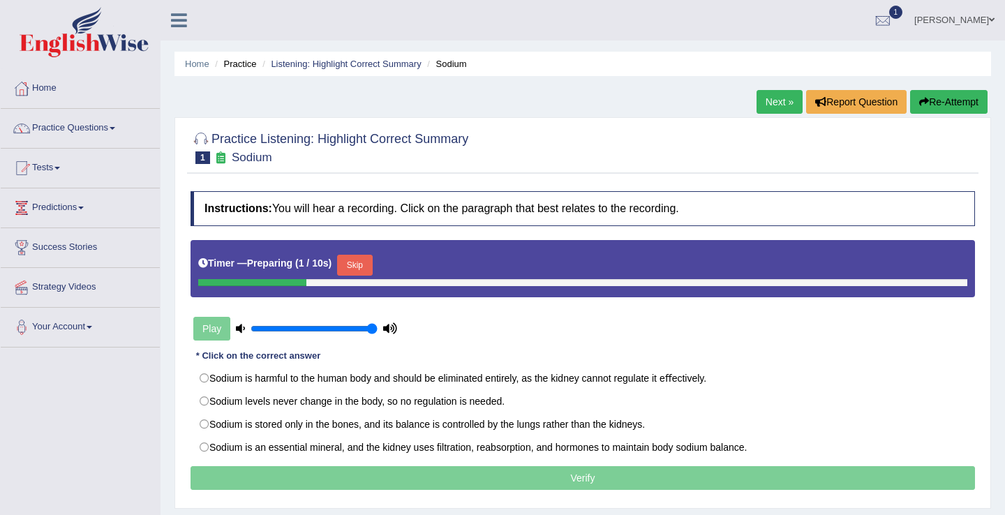
click at [366, 268] on button "Skip" at bounding box center [354, 265] width 35 height 21
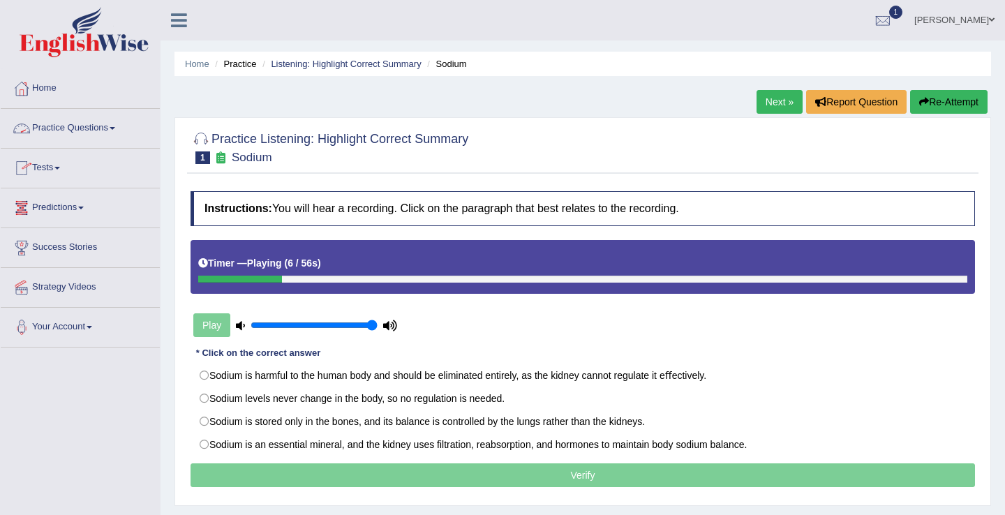
click at [91, 132] on link "Practice Questions" at bounding box center [80, 126] width 159 height 35
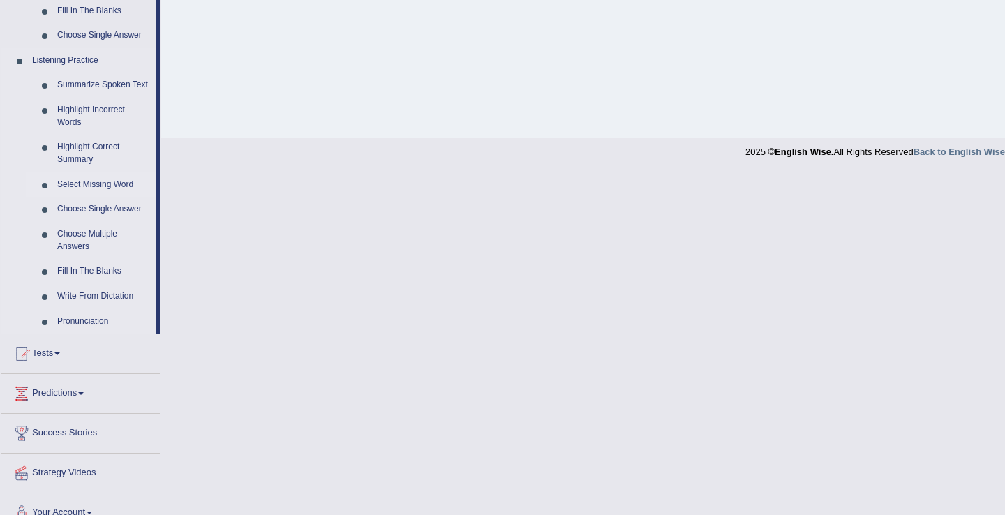
scroll to position [548, 0]
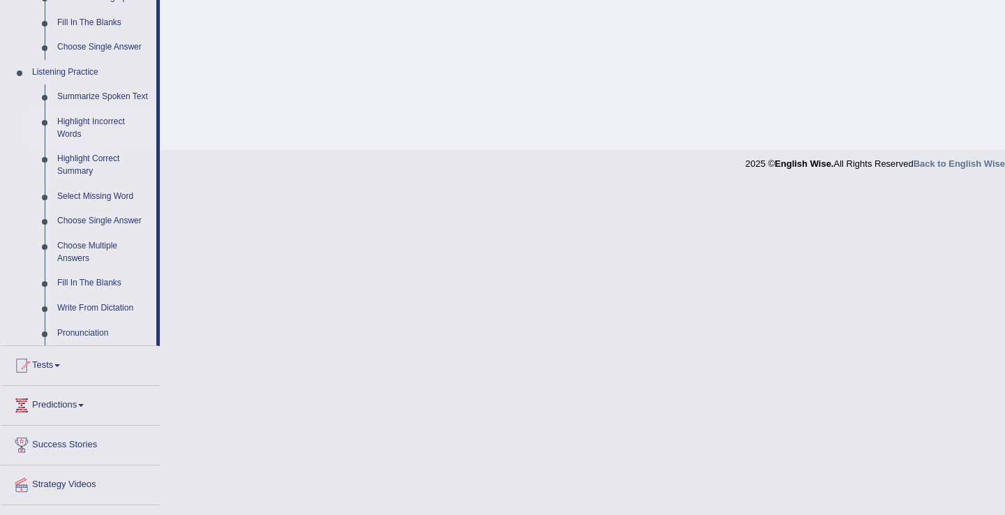
click at [98, 141] on link "Highlight Incorrect Words" at bounding box center [103, 128] width 105 height 37
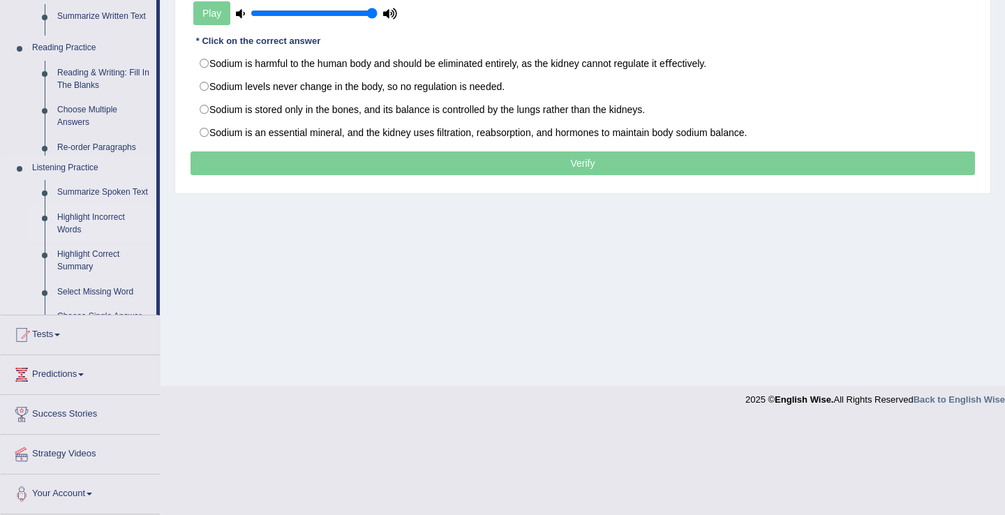
scroll to position [218, 0]
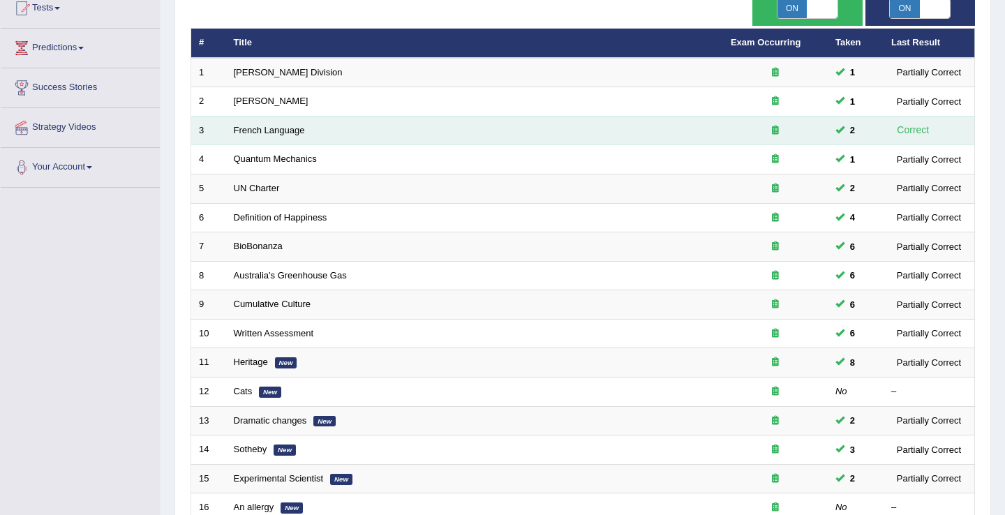
scroll to position [409, 0]
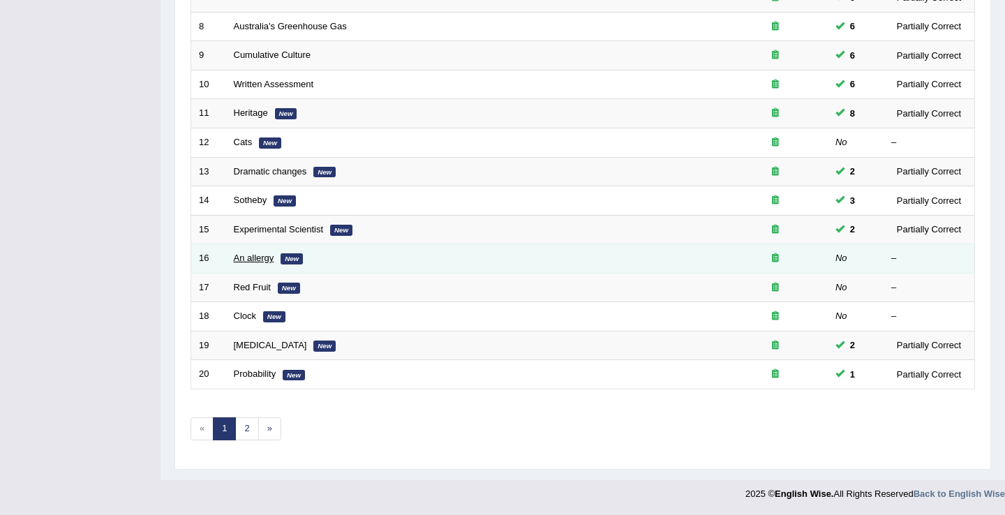
click at [258, 258] on link "An allergy" at bounding box center [254, 258] width 40 height 10
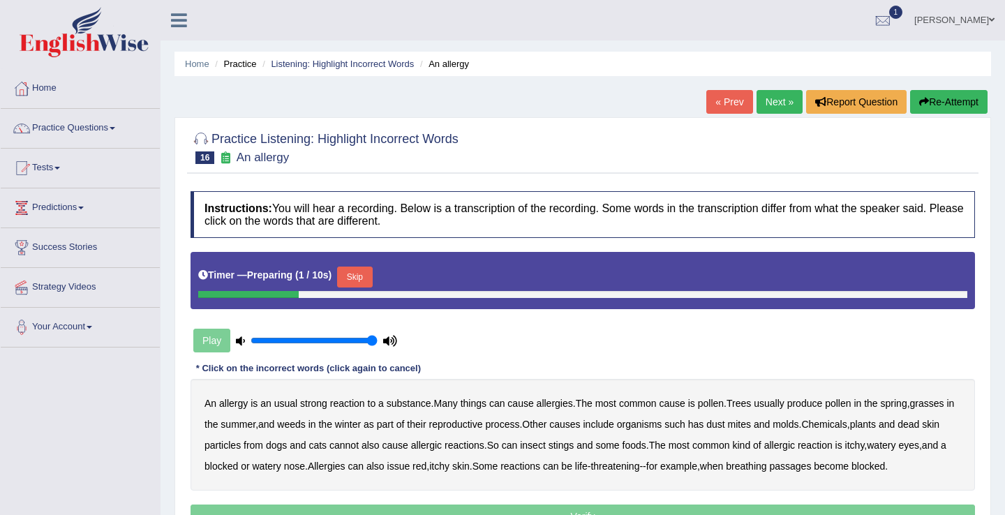
click at [366, 267] on button "Skip" at bounding box center [354, 277] width 35 height 21
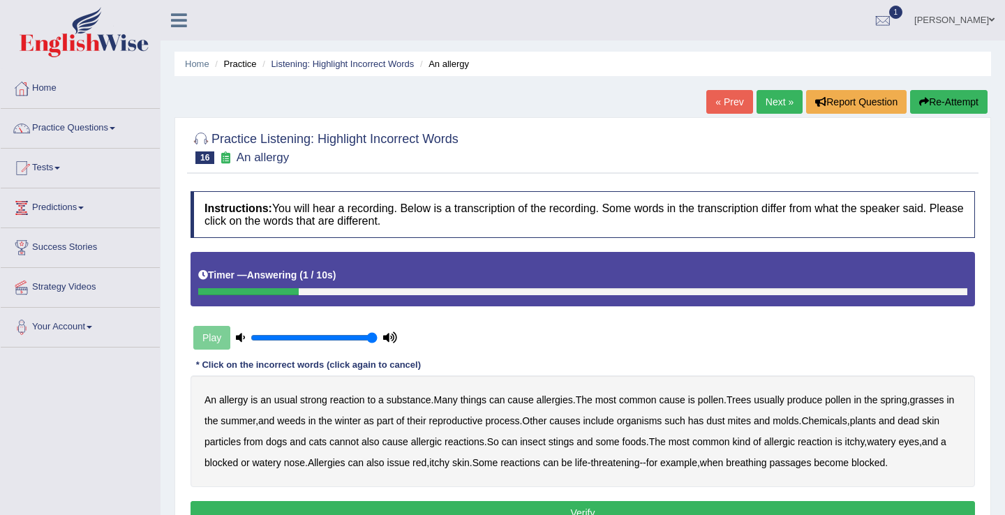
click at [729, 98] on link "« Prev" at bounding box center [729, 102] width 46 height 24
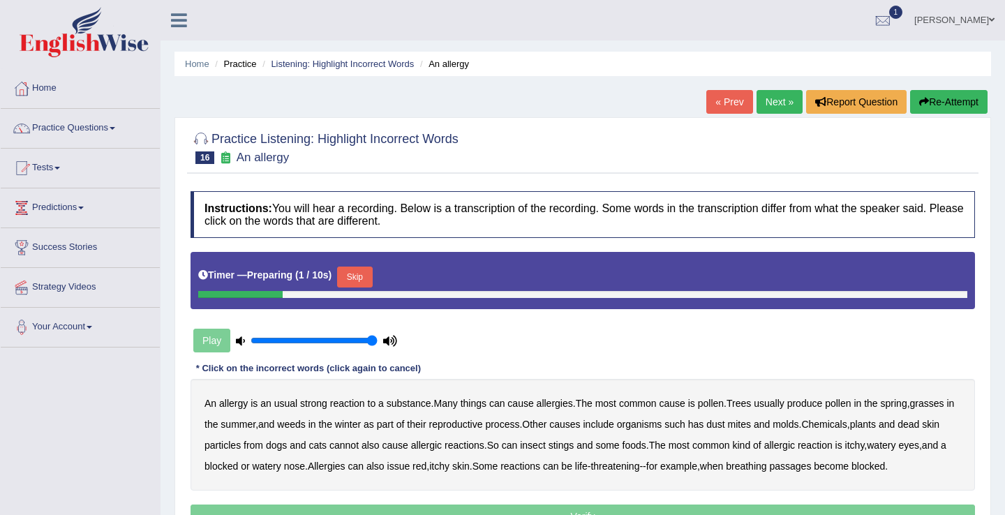
click at [368, 275] on button "Skip" at bounding box center [354, 277] width 35 height 21
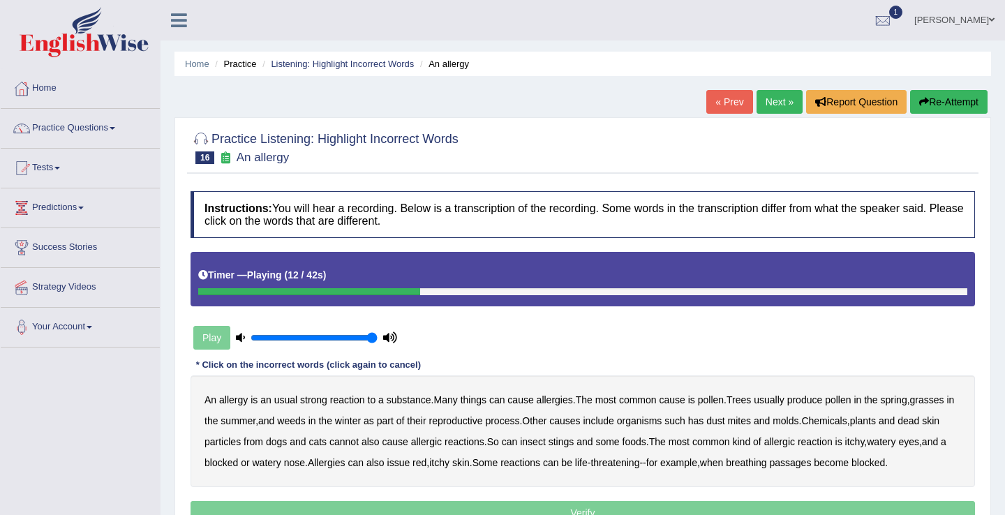
click at [715, 400] on b "pollen" at bounding box center [711, 399] width 26 height 11
click at [904, 392] on div "An allergy is an usual strong reaction to a substance . Many things can cause a…" at bounding box center [583, 431] width 784 height 112
click at [902, 396] on b "spring" at bounding box center [894, 399] width 27 height 11
click at [719, 400] on b "pollen" at bounding box center [711, 399] width 26 height 11
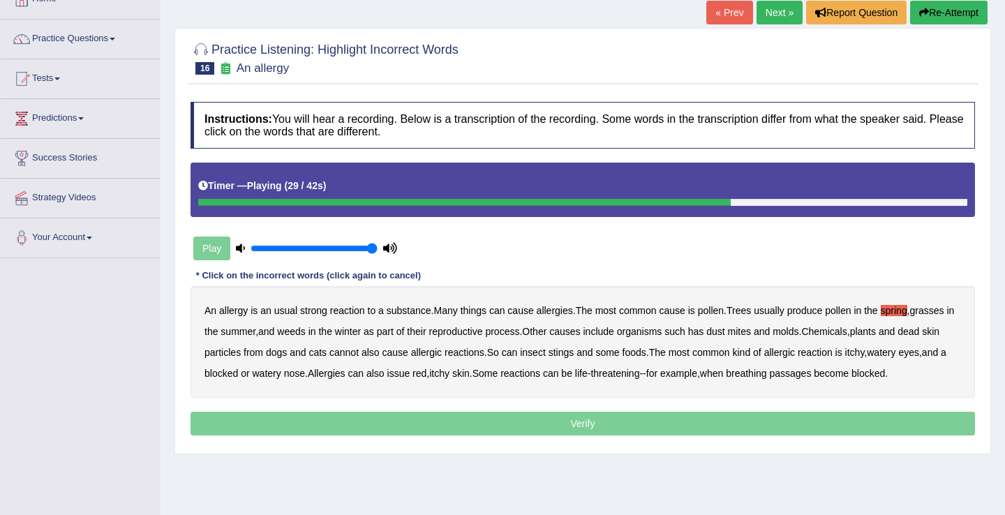
scroll to position [97, 0]
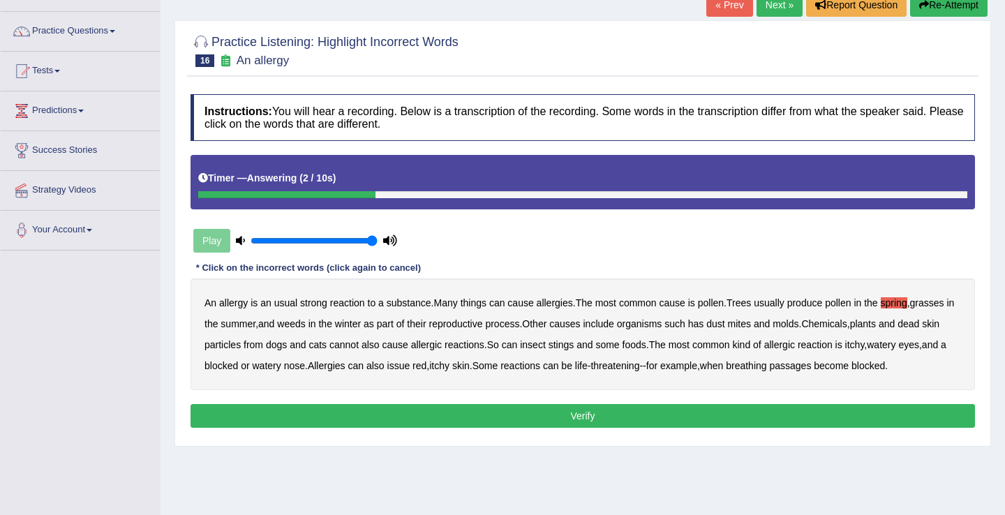
click at [922, 329] on b "skin" at bounding box center [930, 323] width 17 height 11
click at [241, 344] on b "particles" at bounding box center [222, 344] width 36 height 11
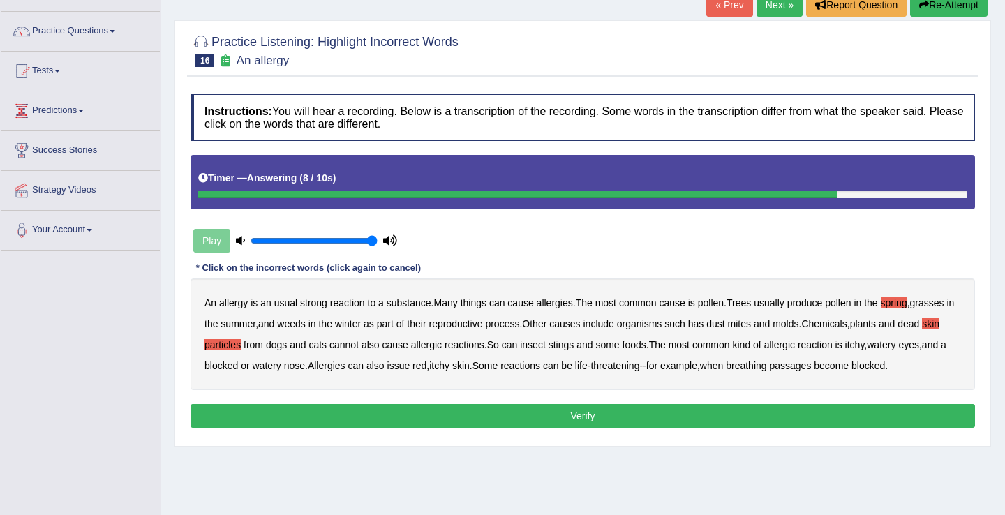
click at [241, 341] on b "particles" at bounding box center [222, 344] width 36 height 11
click at [922, 329] on b "skin" at bounding box center [930, 323] width 17 height 11
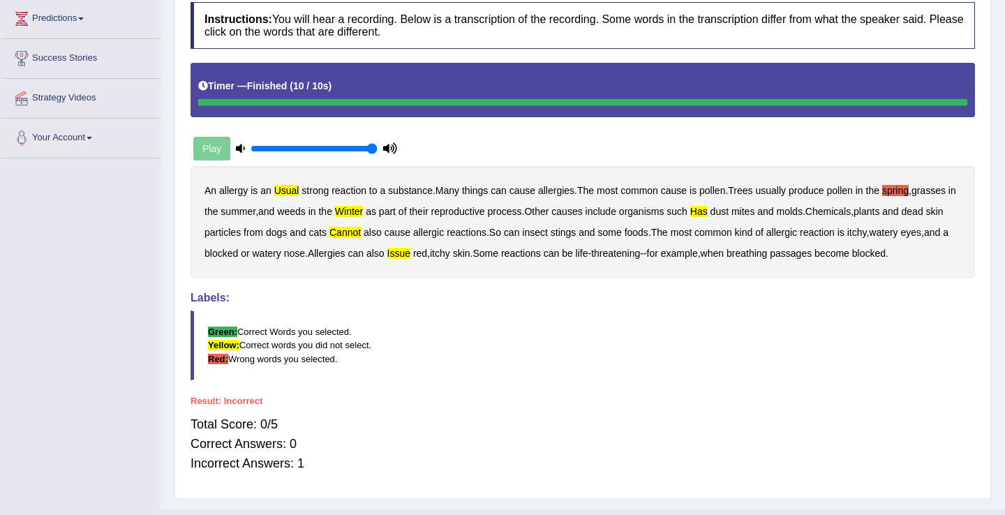
scroll to position [180, 0]
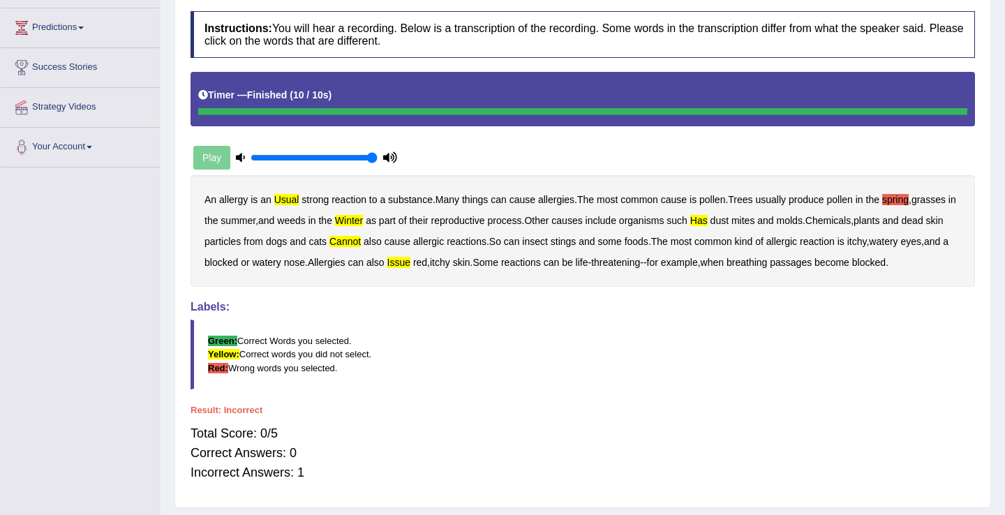
click at [904, 197] on b "spring" at bounding box center [895, 199] width 27 height 11
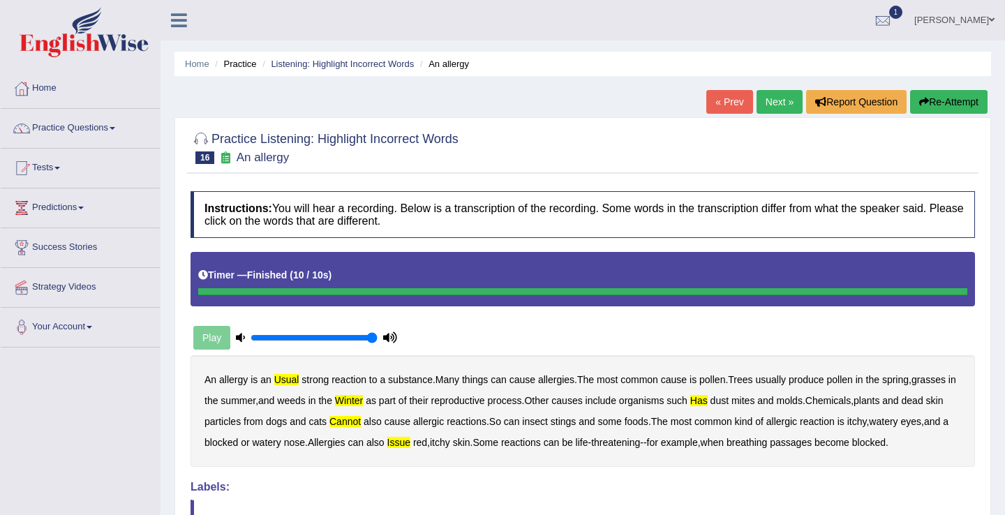
click at [727, 98] on link "« Prev" at bounding box center [729, 102] width 46 height 24
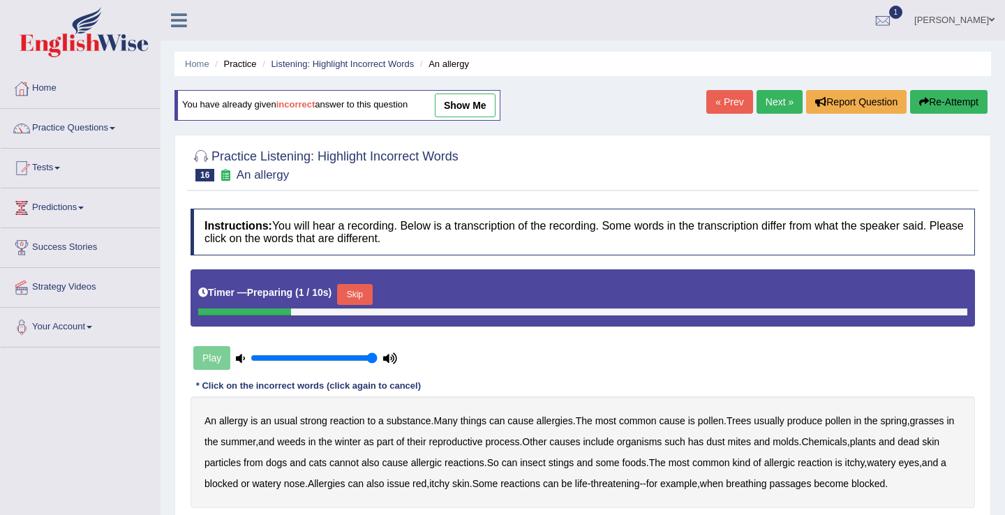
click at [363, 288] on button "Skip" at bounding box center [354, 294] width 35 height 21
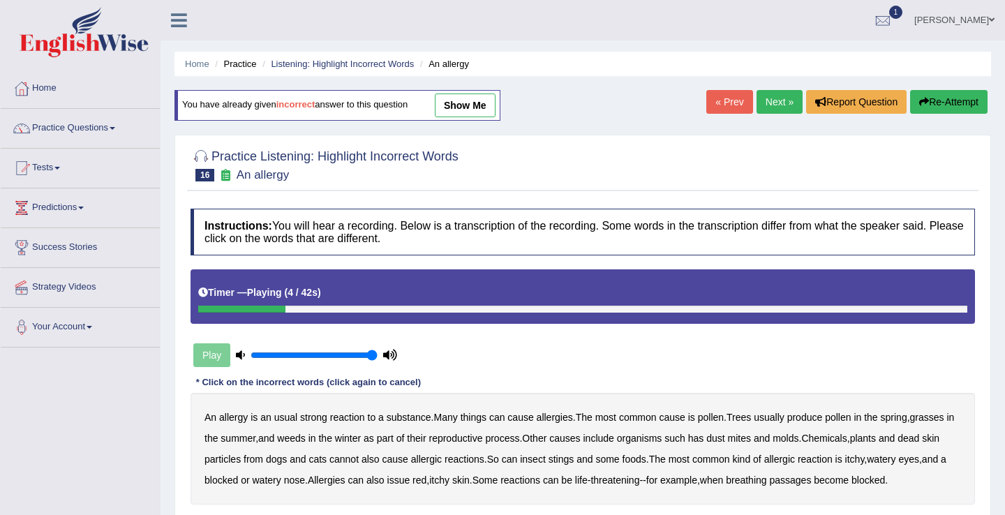
click at [294, 415] on b "usual" at bounding box center [285, 417] width 23 height 11
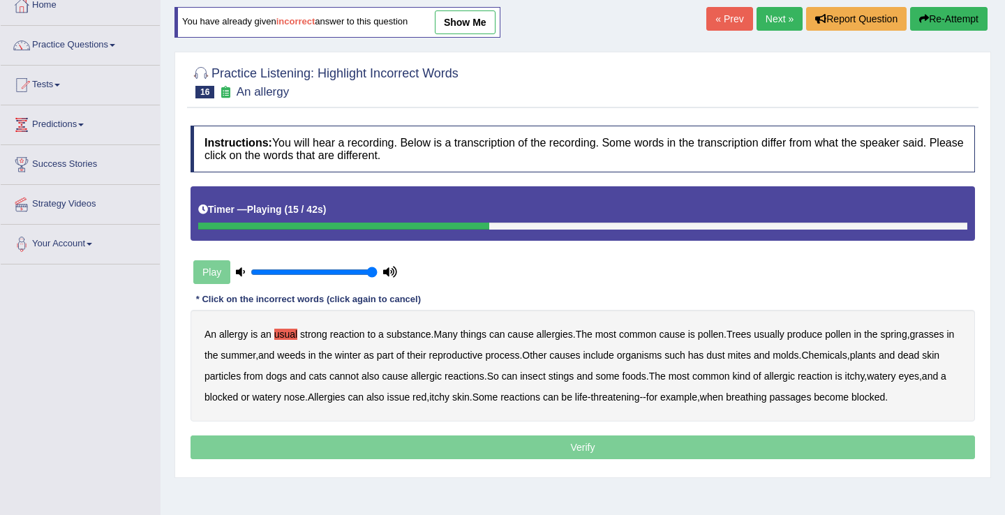
scroll to position [111, 0]
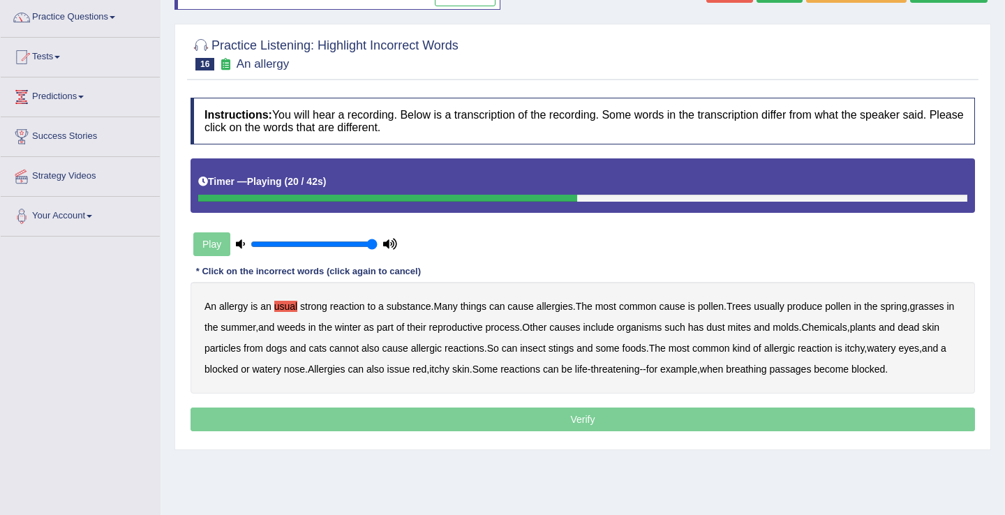
click at [704, 327] on b "has" at bounding box center [696, 327] width 16 height 11
click at [359, 345] on b "cannot" at bounding box center [343, 348] width 29 height 11
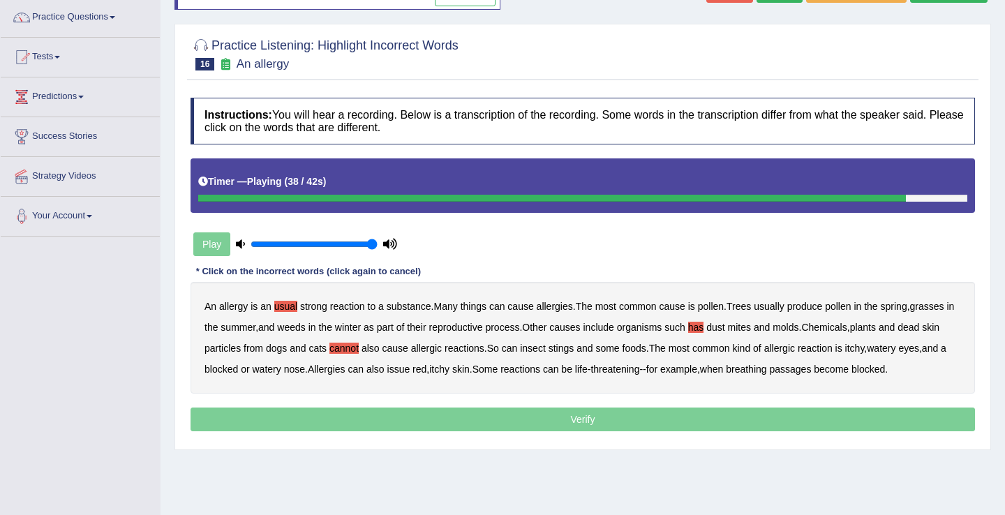
click at [410, 368] on b "issue" at bounding box center [398, 369] width 23 height 11
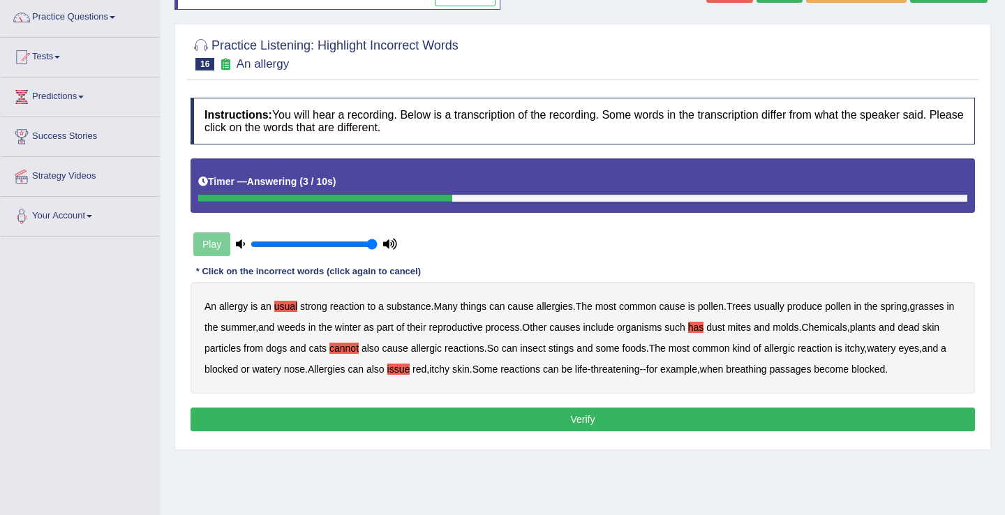
click at [600, 420] on button "Verify" at bounding box center [583, 420] width 784 height 24
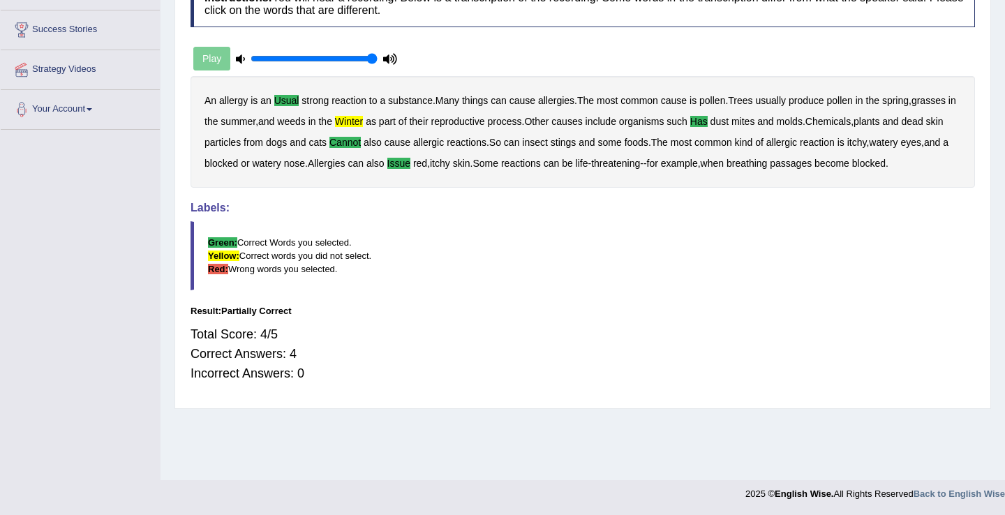
scroll to position [0, 0]
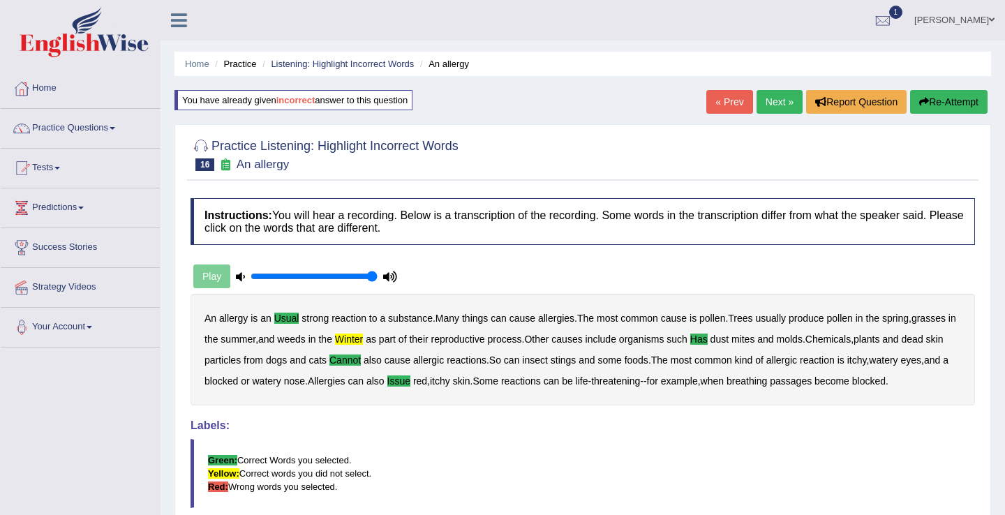
click at [774, 101] on link "Next »" at bounding box center [780, 102] width 46 height 24
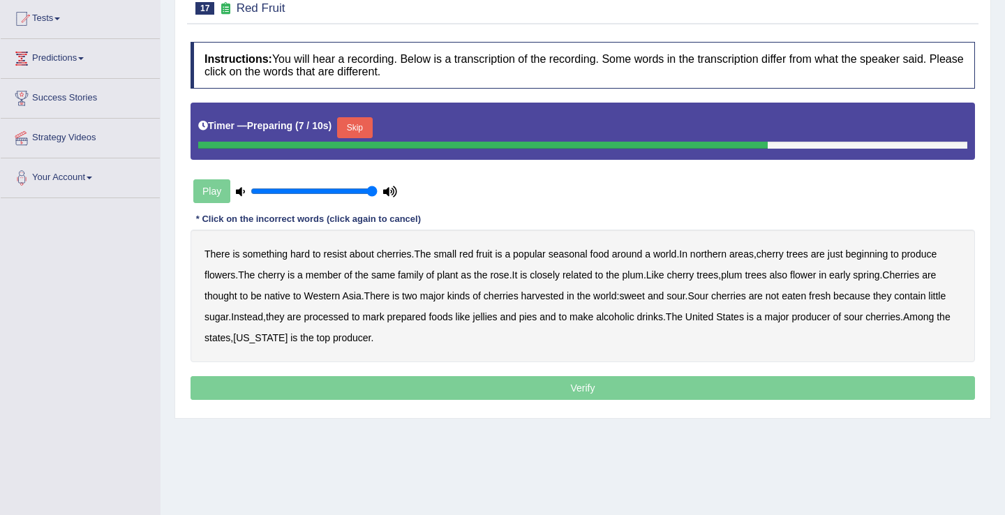
scroll to position [150, 0]
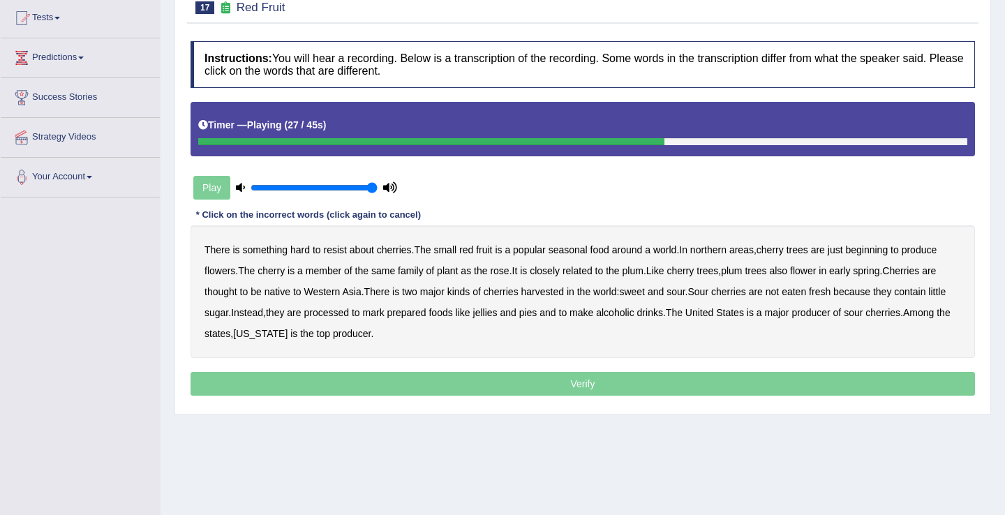
click at [440, 290] on b "major" at bounding box center [432, 291] width 24 height 11
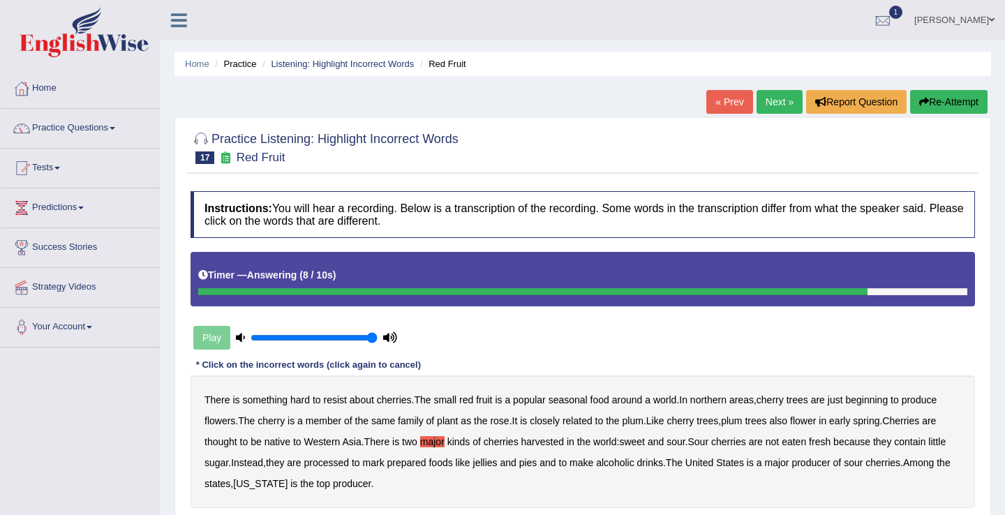
scroll to position [218, 0]
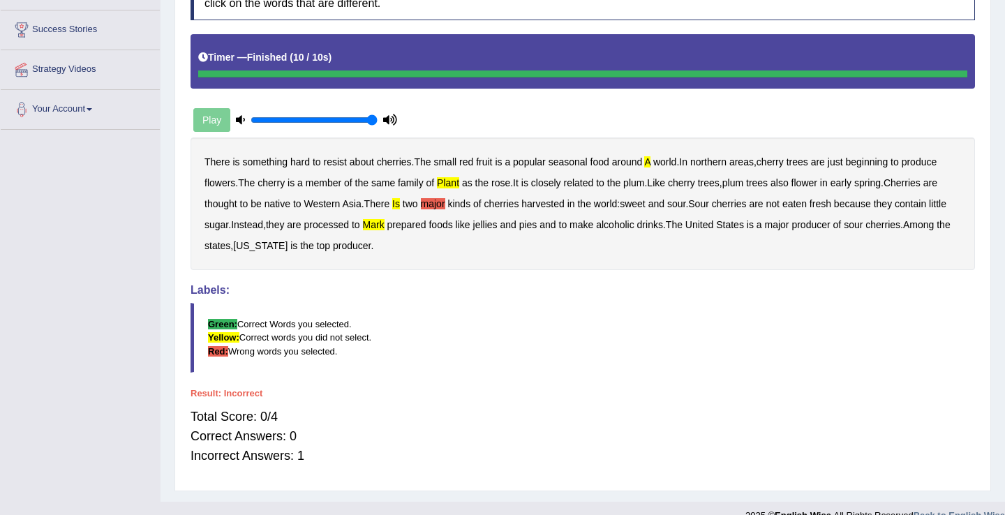
click at [433, 209] on b "major" at bounding box center [433, 203] width 24 height 11
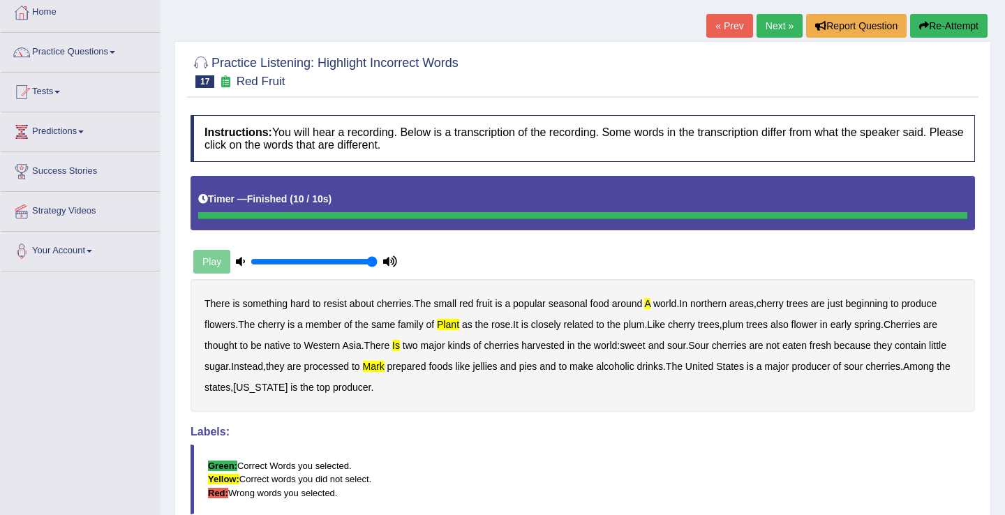
scroll to position [0, 0]
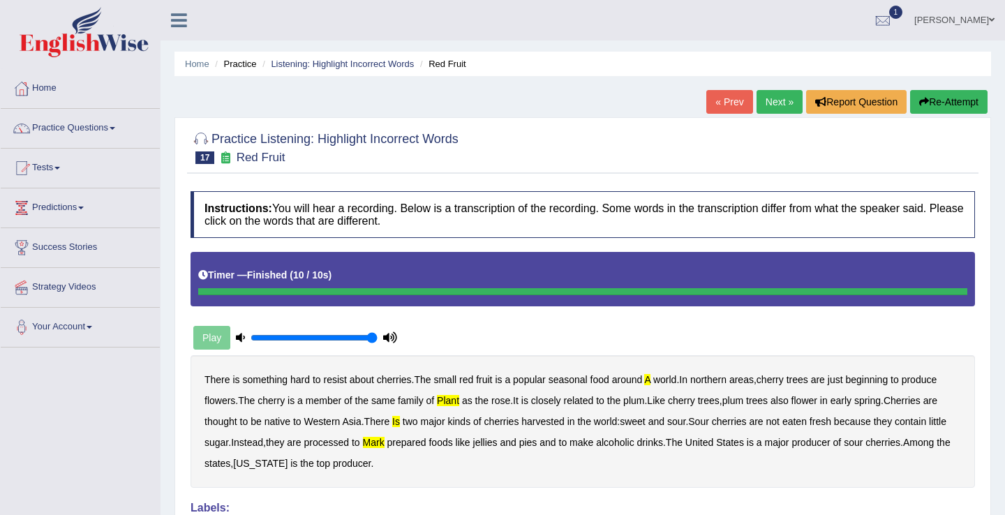
click at [963, 20] on link "anisa" at bounding box center [954, 18] width 101 height 36
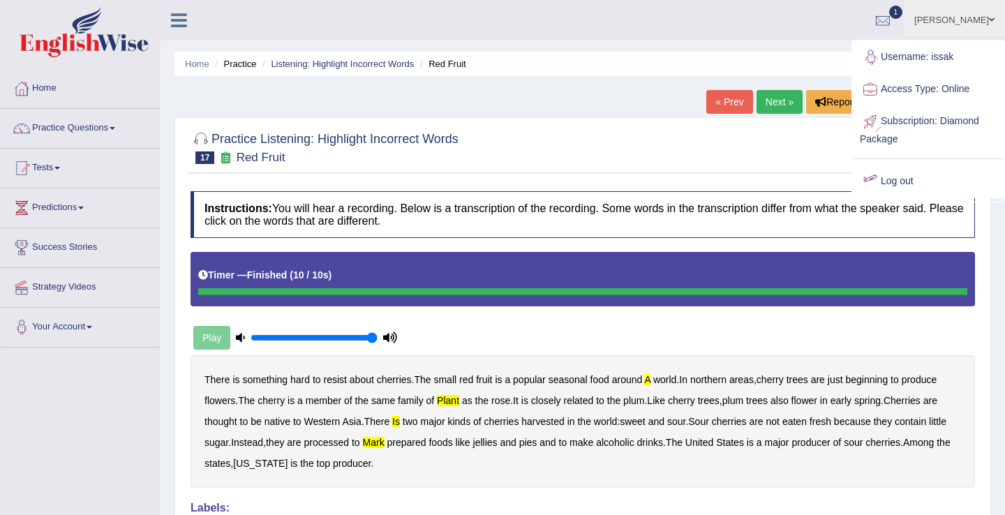
click at [895, 177] on link "Log out" at bounding box center [928, 181] width 151 height 32
